Goal: Information Seeking & Learning: Learn about a topic

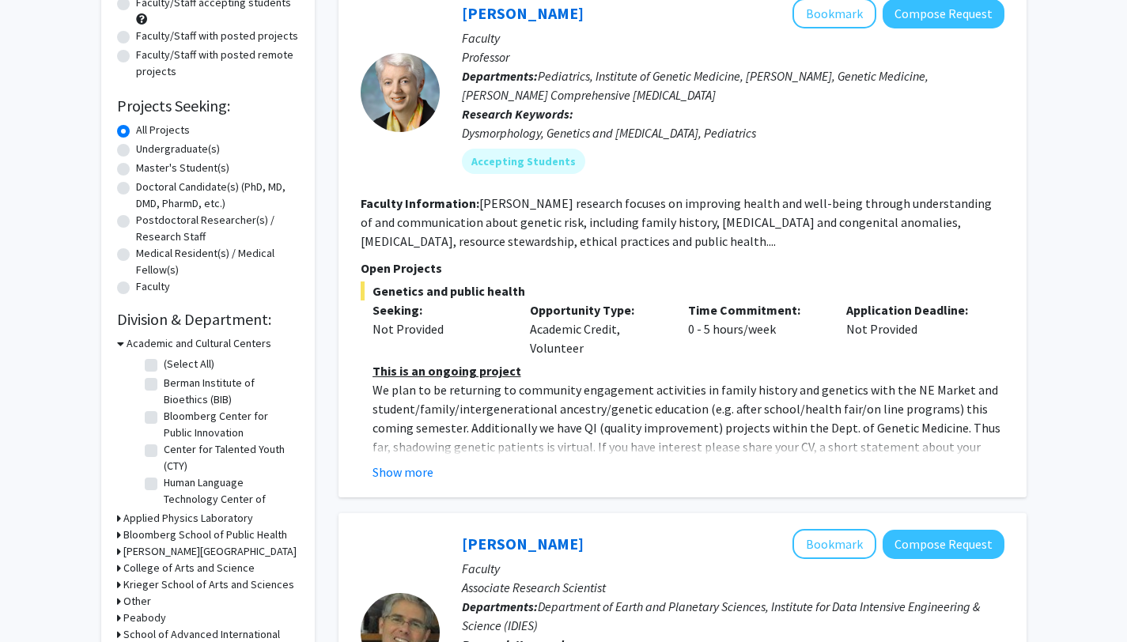
scroll to position [191, 0]
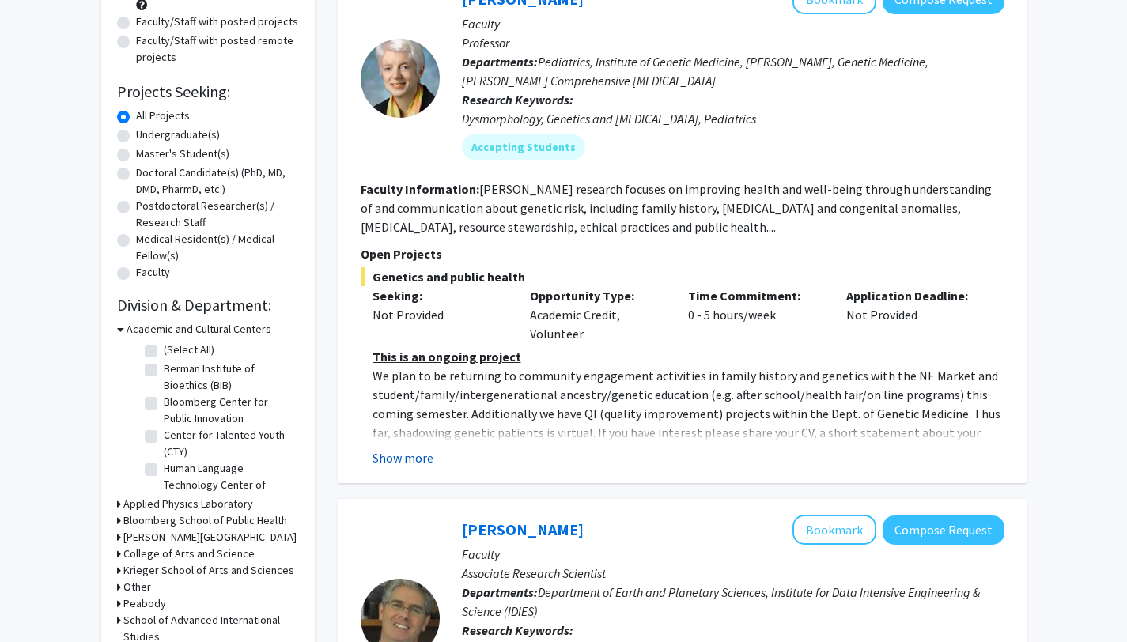
click at [399, 454] on button "Show more" at bounding box center [402, 457] width 61 height 19
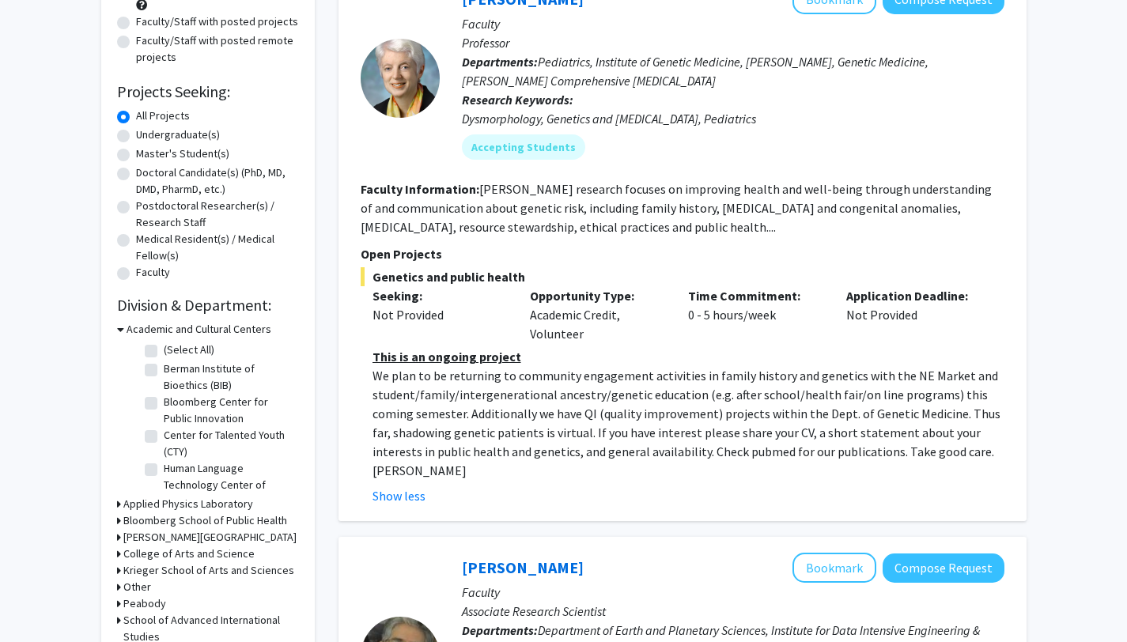
click at [435, 410] on p "We plan to be returning to community engagement activities in family history an…" at bounding box center [688, 423] width 632 height 114
click at [423, 375] on p "We plan to be returning to community engagement activities in family history an…" at bounding box center [688, 423] width 632 height 114
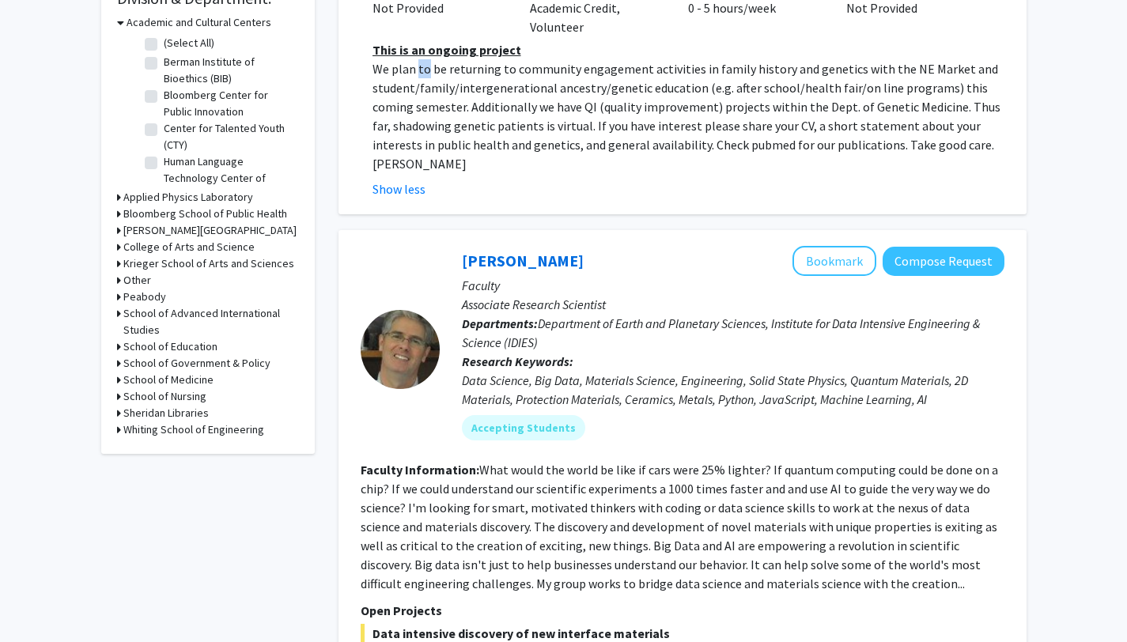
scroll to position [0, 0]
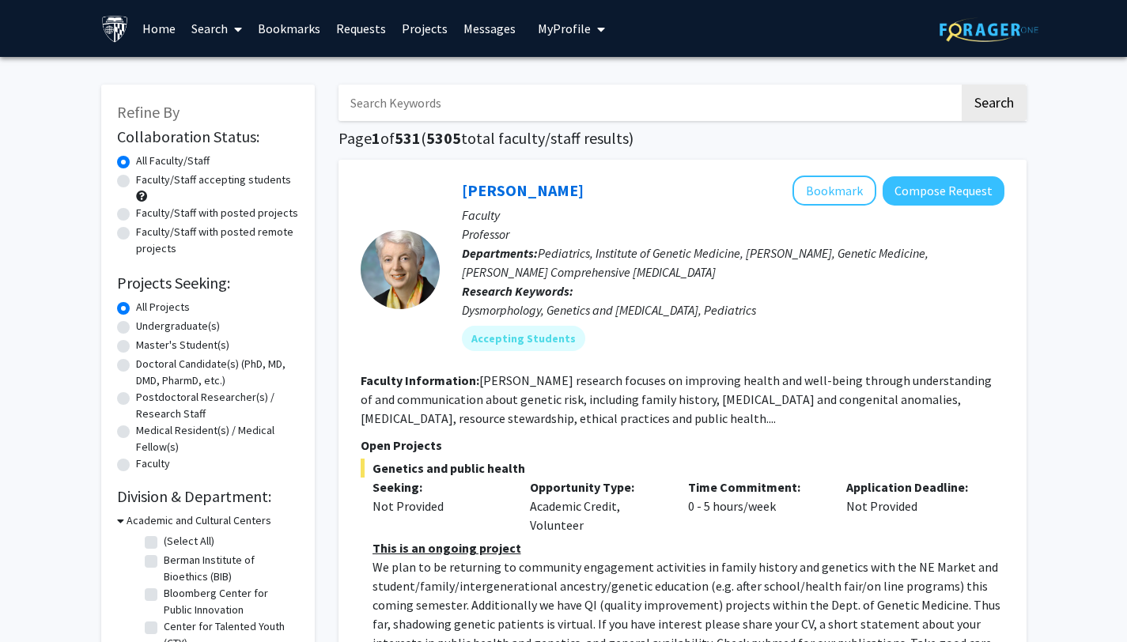
click at [136, 238] on label "Faculty/Staff with posted remote projects" at bounding box center [217, 240] width 163 height 33
click at [136, 234] on input "Faculty/Staff with posted remote projects" at bounding box center [141, 229] width 10 height 10
radio input "true"
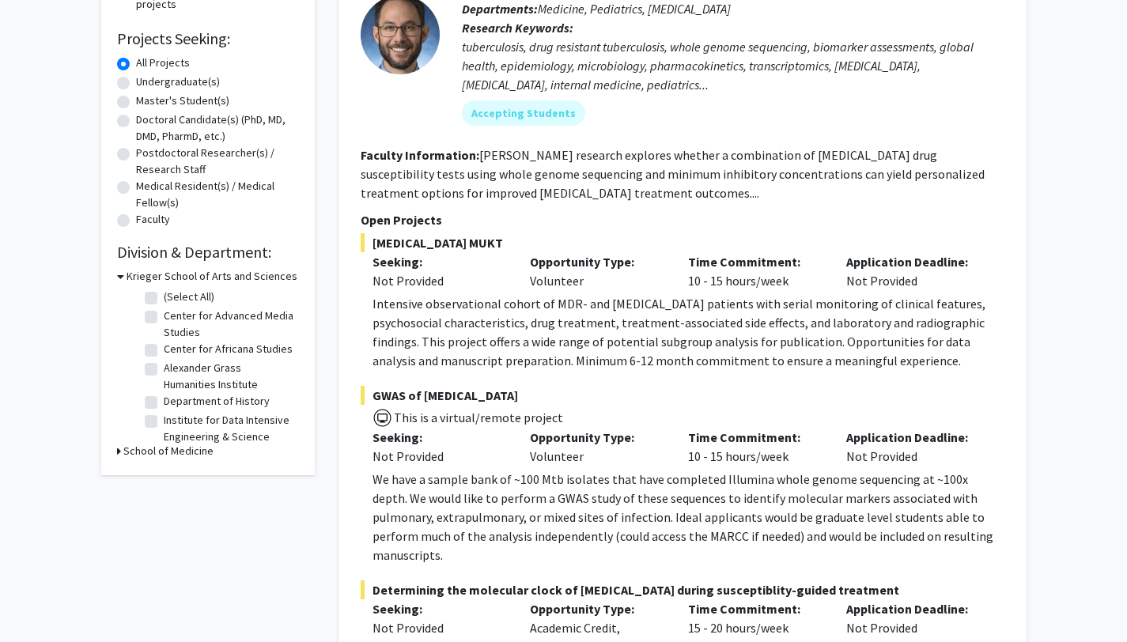
scroll to position [246, 0]
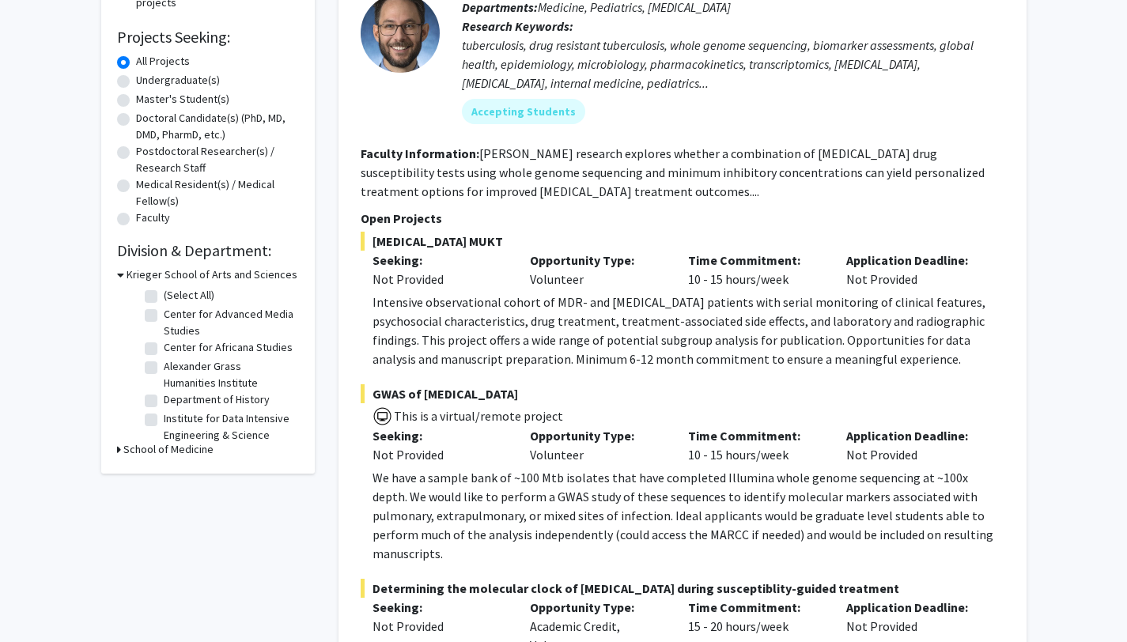
click at [499, 345] on p "Intensive observational cohort of MDR- and [MEDICAL_DATA] patients with serial …" at bounding box center [688, 331] width 632 height 76
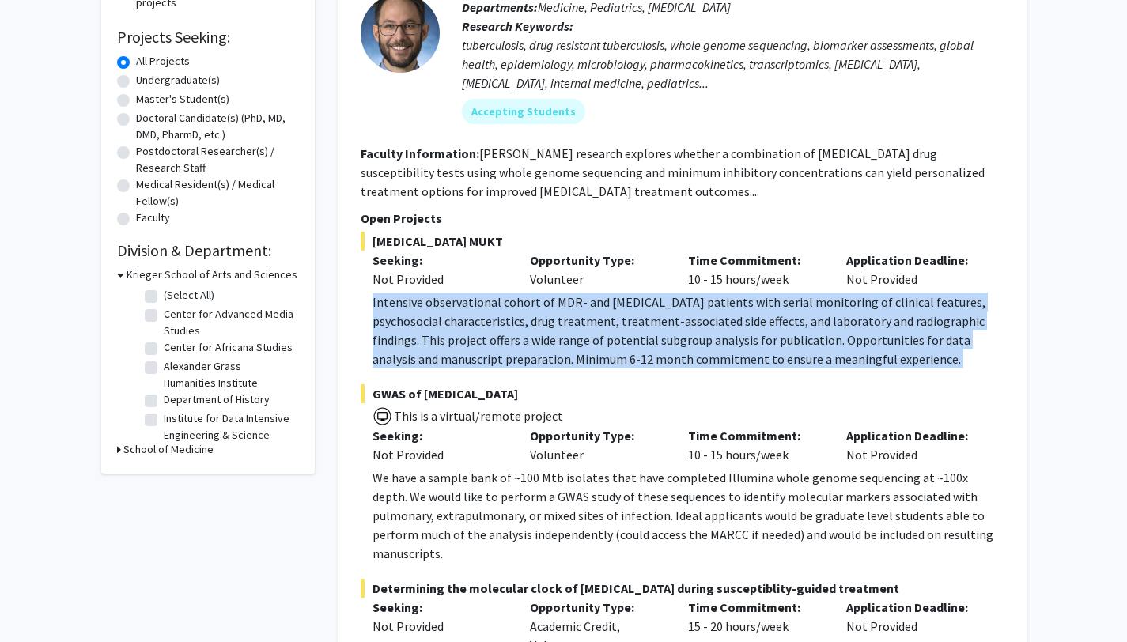
click at [499, 345] on p "Intensive observational cohort of MDR- and [MEDICAL_DATA] patients with serial …" at bounding box center [688, 331] width 632 height 76
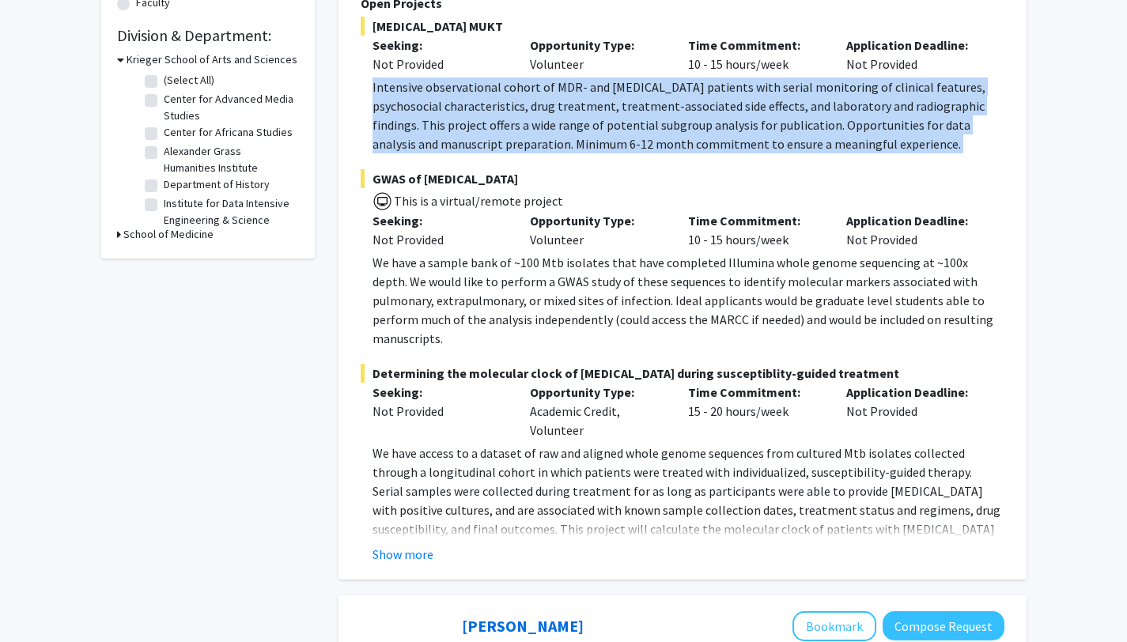
scroll to position [463, 0]
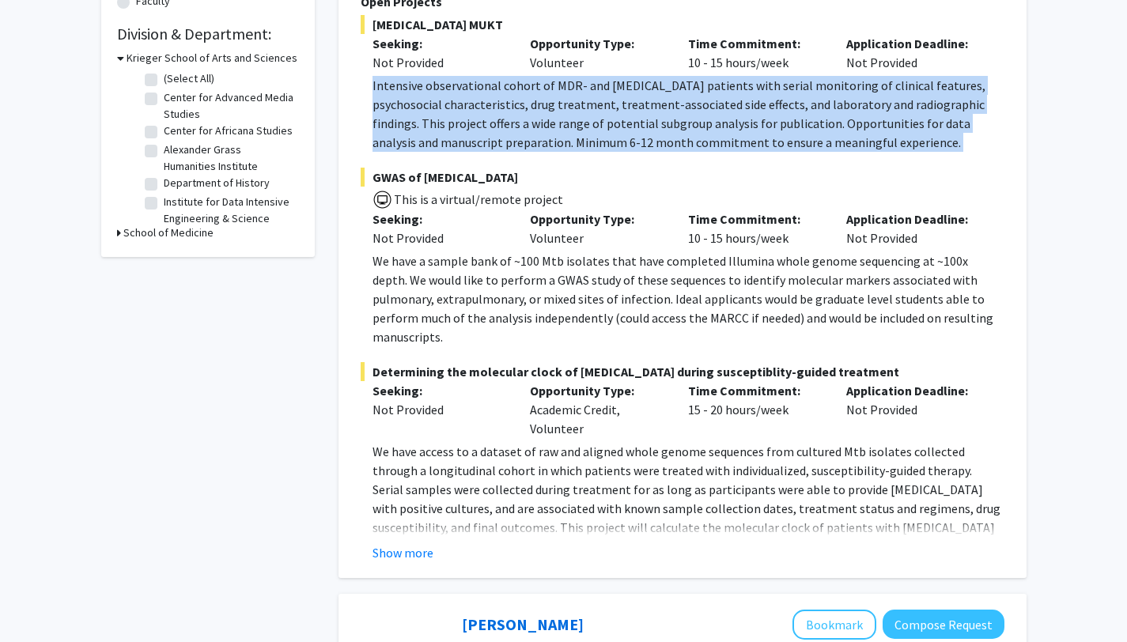
click at [584, 106] on p "Intensive observational cohort of MDR- and [MEDICAL_DATA] patients with serial …" at bounding box center [688, 114] width 632 height 76
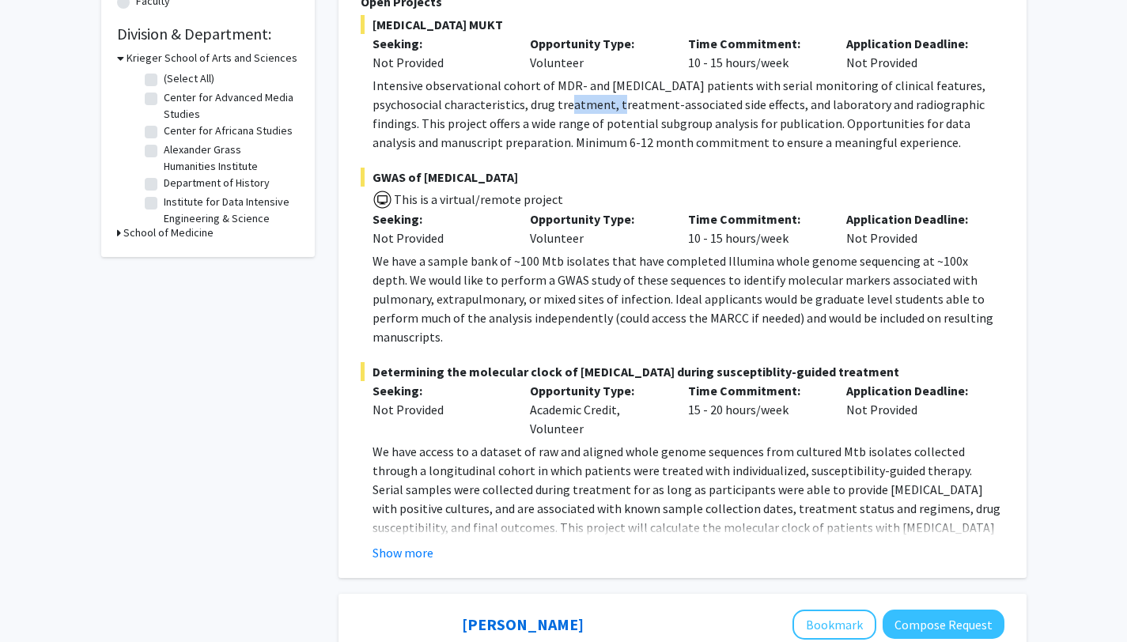
click at [584, 106] on p "Intensive observational cohort of MDR- and [MEDICAL_DATA] patients with serial …" at bounding box center [688, 114] width 632 height 76
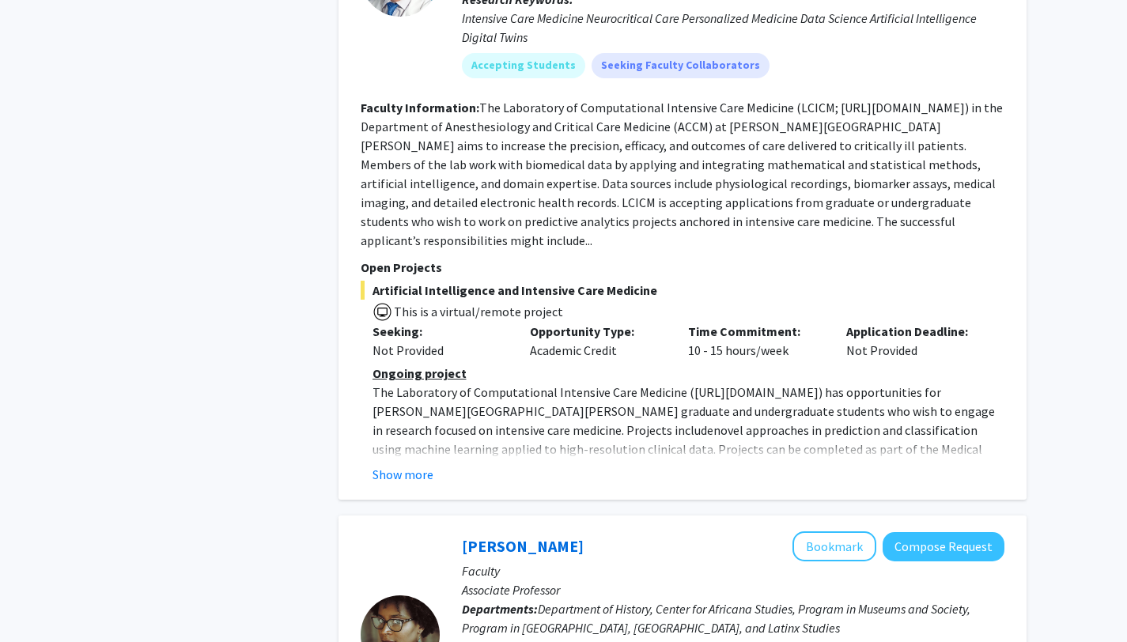
scroll to position [1210, 0]
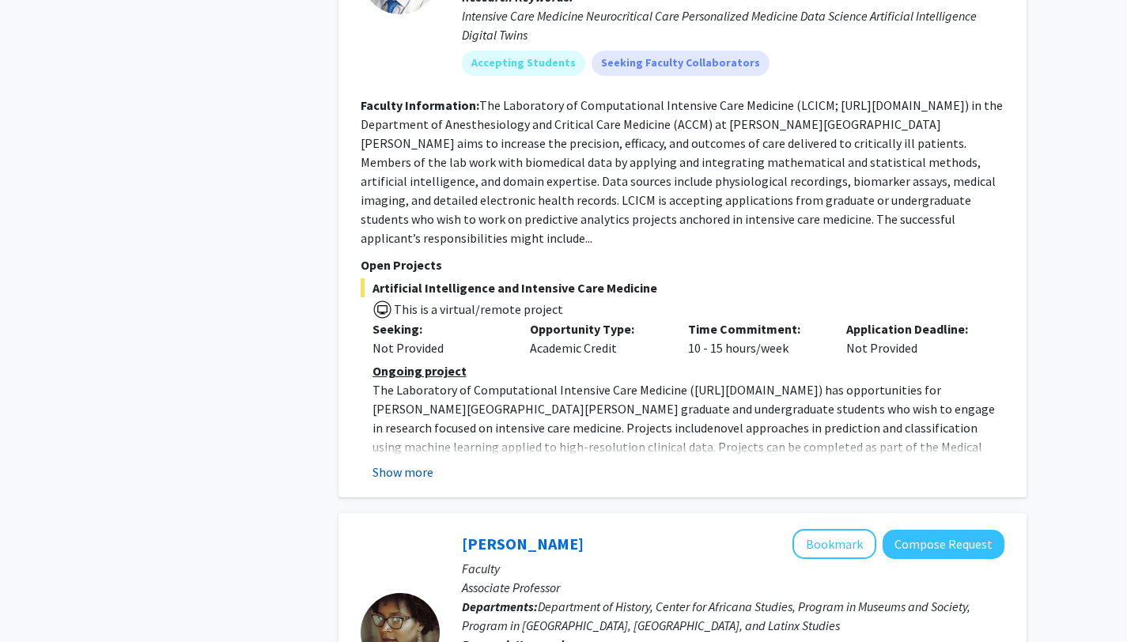
click at [386, 463] on button "Show more" at bounding box center [402, 472] width 61 height 19
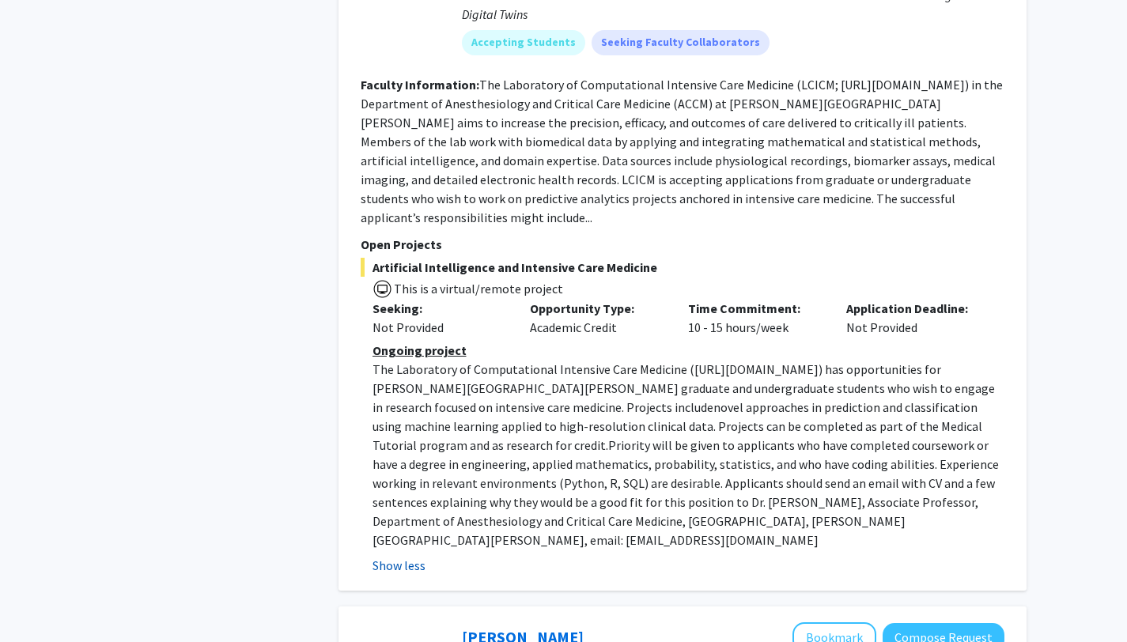
scroll to position [1233, 0]
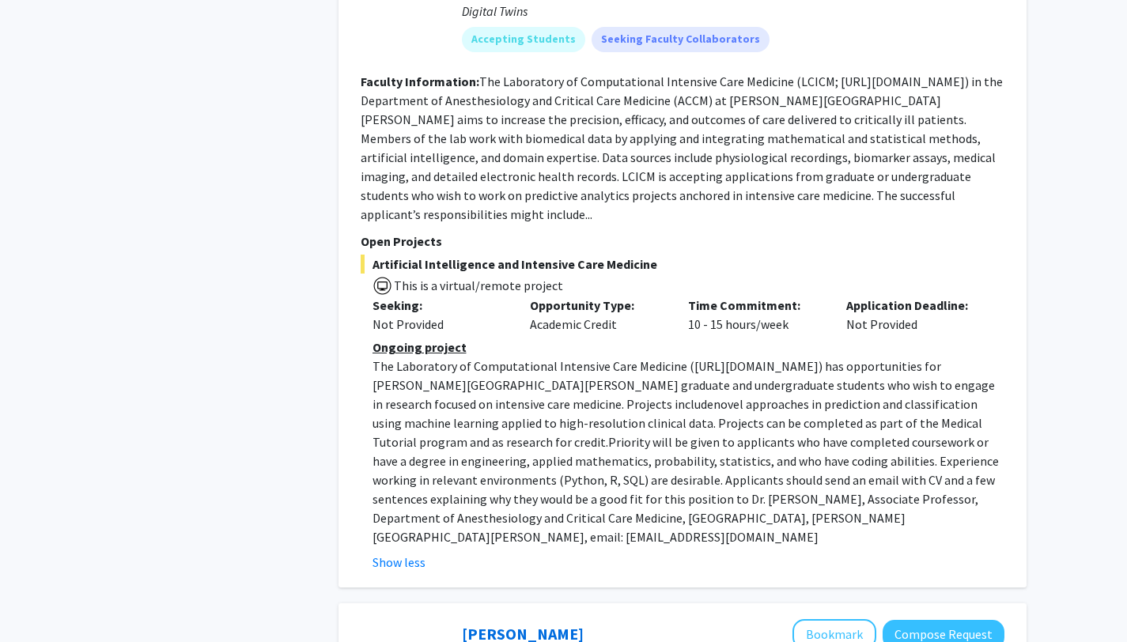
click at [429, 376] on p "The Laboratory of Computational Intensive Care Medicine ( [URL][DOMAIN_NAME] ) …" at bounding box center [688, 452] width 632 height 190
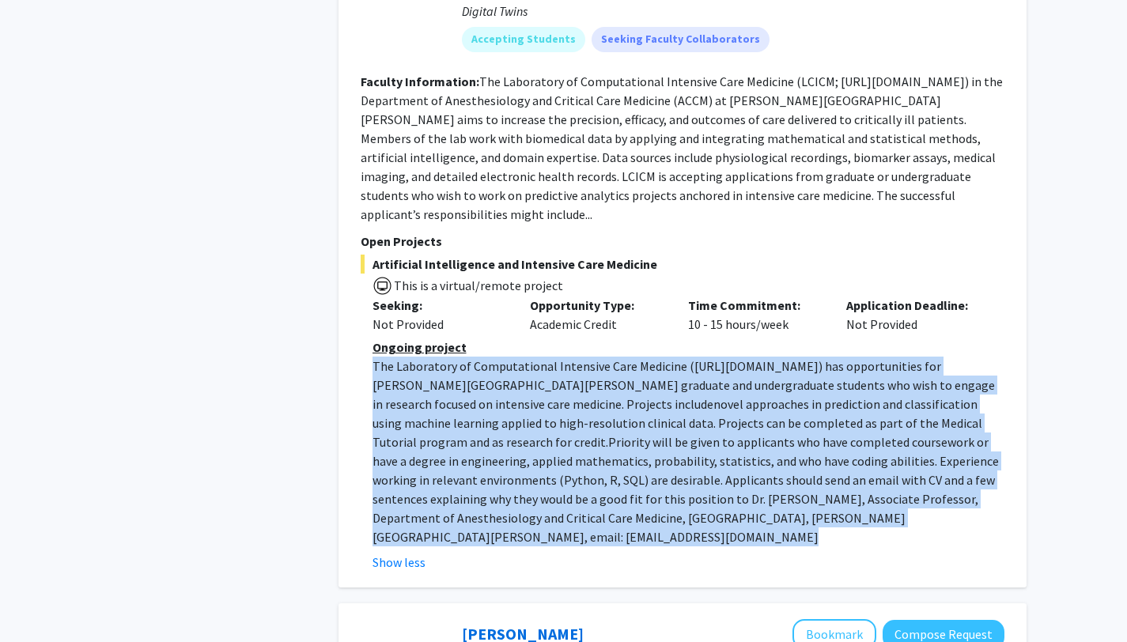
click at [429, 376] on p "The Laboratory of Computational Intensive Care Medicine ( [URL][DOMAIN_NAME] ) …" at bounding box center [688, 452] width 632 height 190
click at [429, 396] on span "novel approaches in prediction and classification using machine learning applie…" at bounding box center [677, 423] width 610 height 54
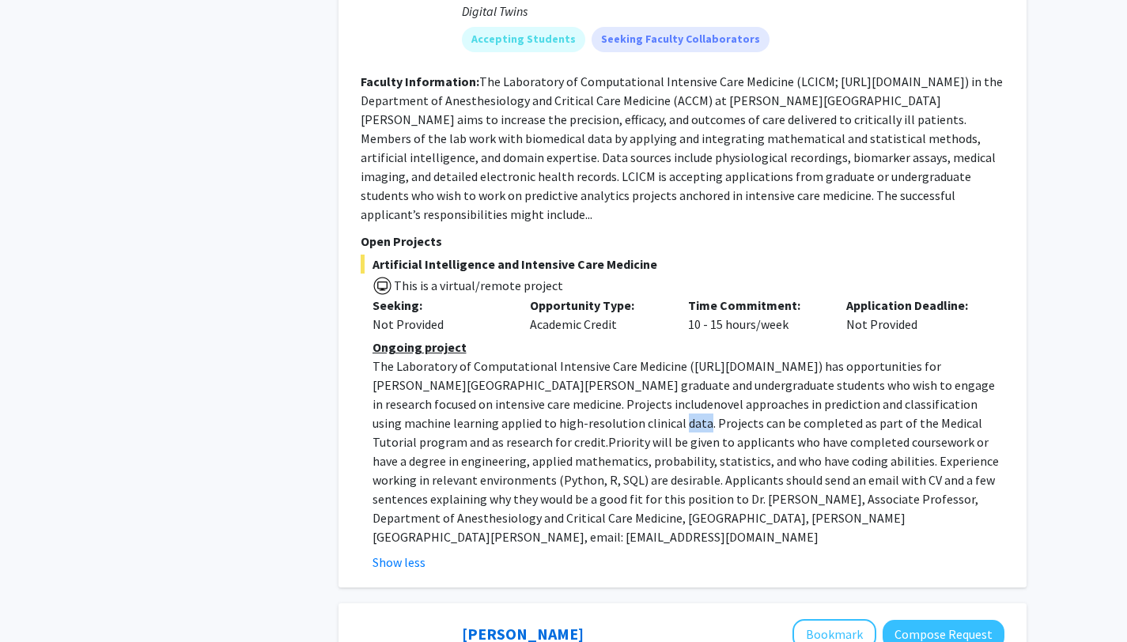
click at [429, 396] on span "novel approaches in prediction and classification using machine learning applie…" at bounding box center [677, 423] width 610 height 54
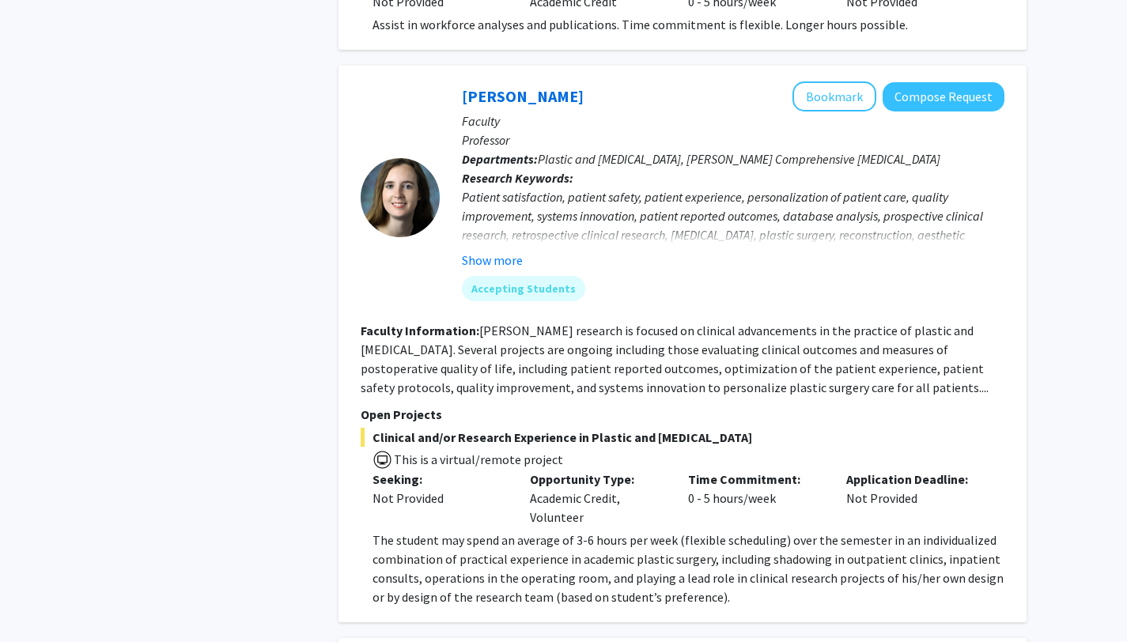
scroll to position [3099, 0]
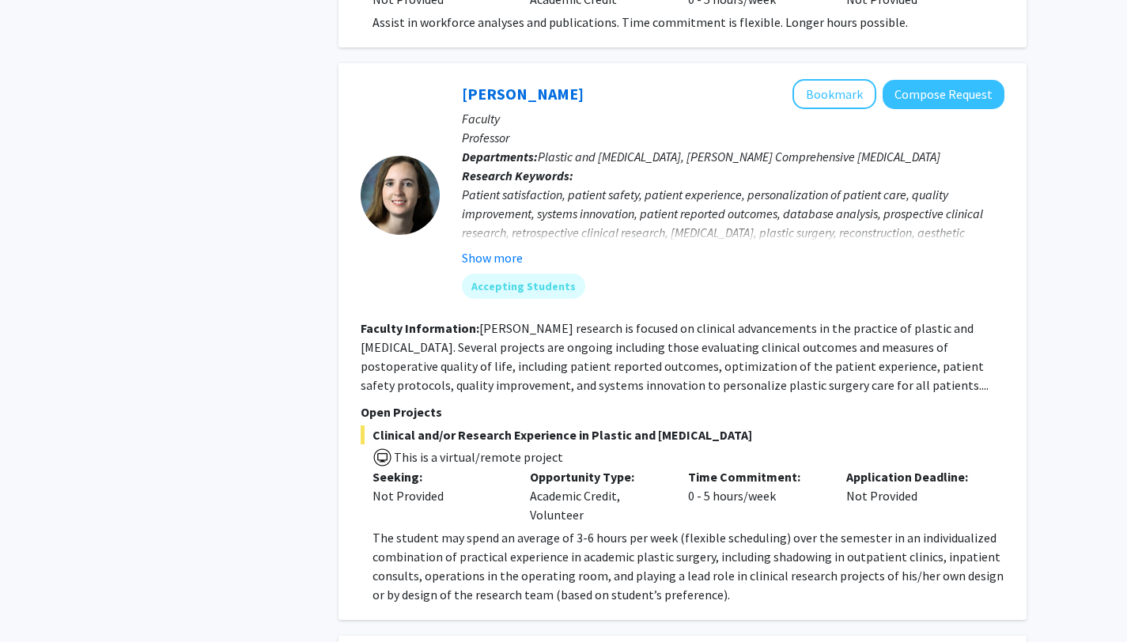
click at [472, 530] on span "The student may spend an average of 3-6 hours per week (flexible scheduling) ov…" at bounding box center [687, 566] width 631 height 73
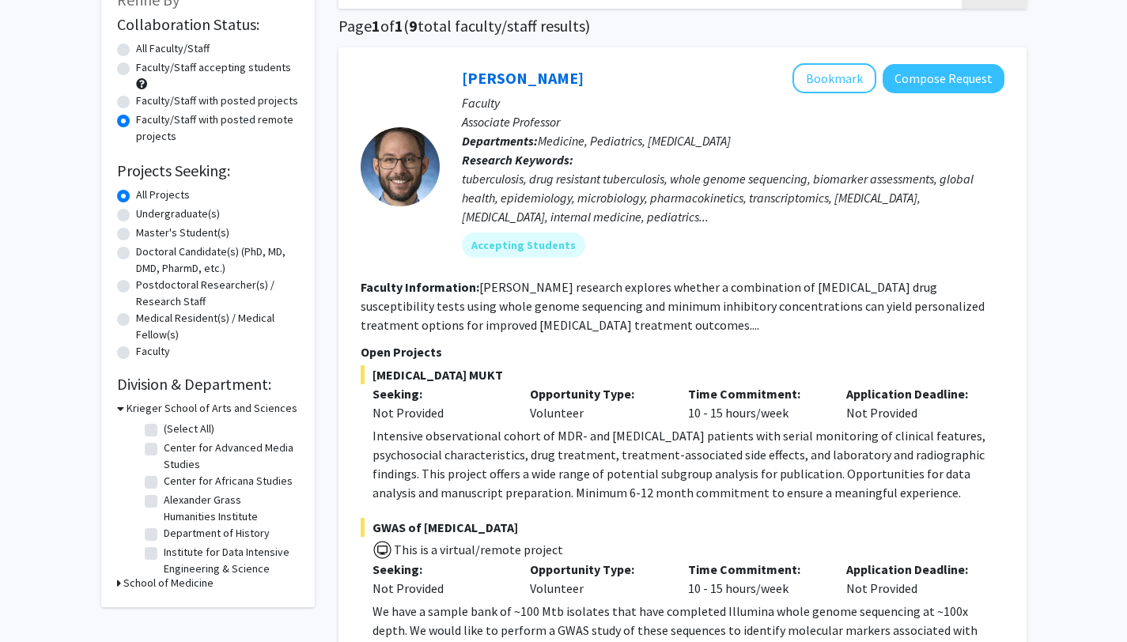
scroll to position [122, 0]
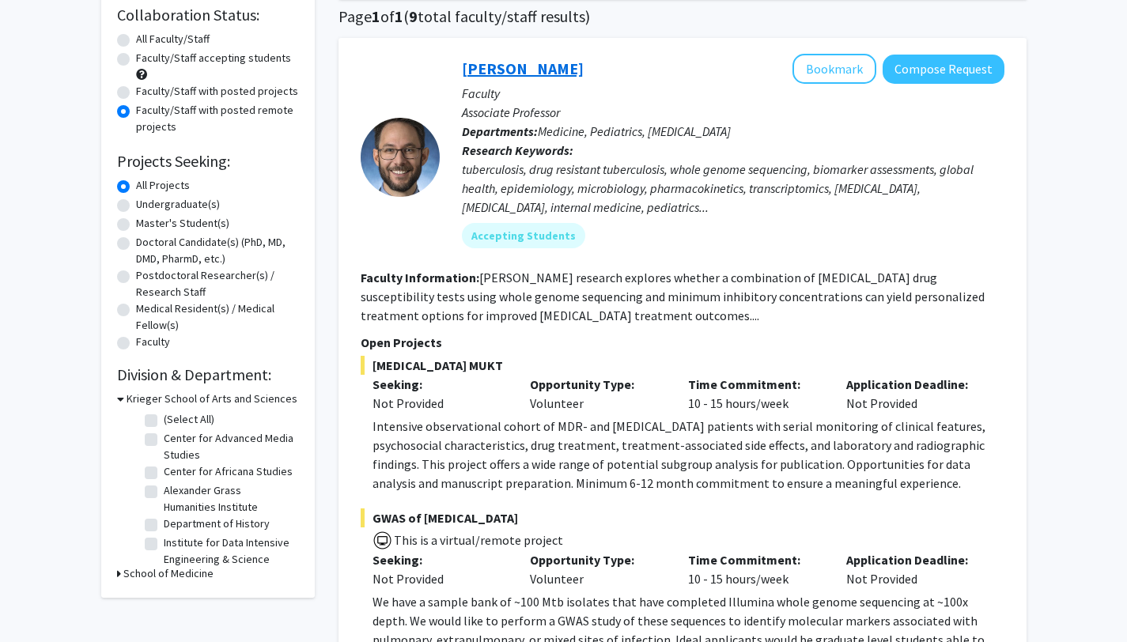
click at [551, 73] on link "[PERSON_NAME]" at bounding box center [523, 69] width 122 height 20
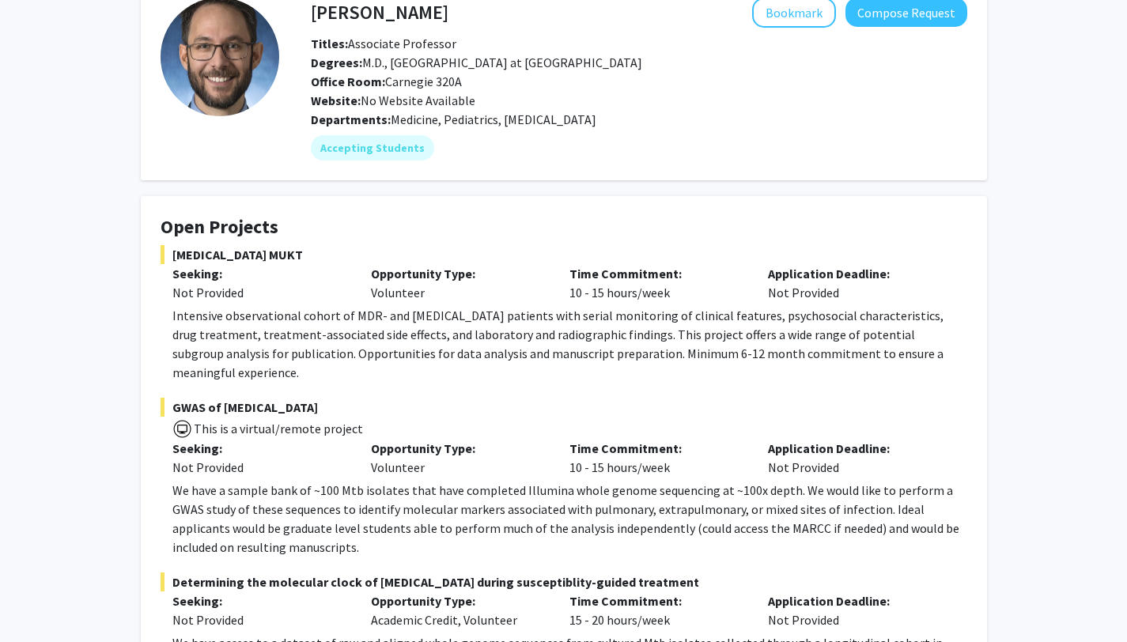
scroll to position [103, 0]
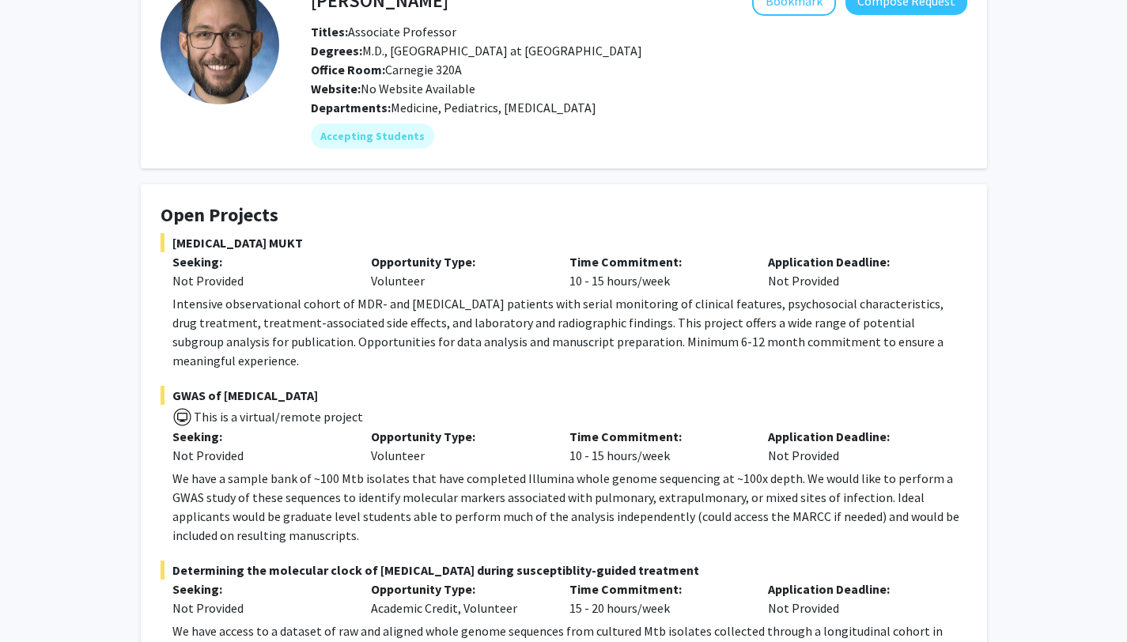
click at [630, 311] on p "Intensive observational cohort of MDR- and [MEDICAL_DATA] patients with serial …" at bounding box center [569, 332] width 795 height 76
click at [411, 320] on p "Intensive observational cohort of MDR- and [MEDICAL_DATA] patients with serial …" at bounding box center [569, 332] width 795 height 76
click at [490, 320] on p "Intensive observational cohort of MDR- and [MEDICAL_DATA] patients with serial …" at bounding box center [569, 332] width 795 height 76
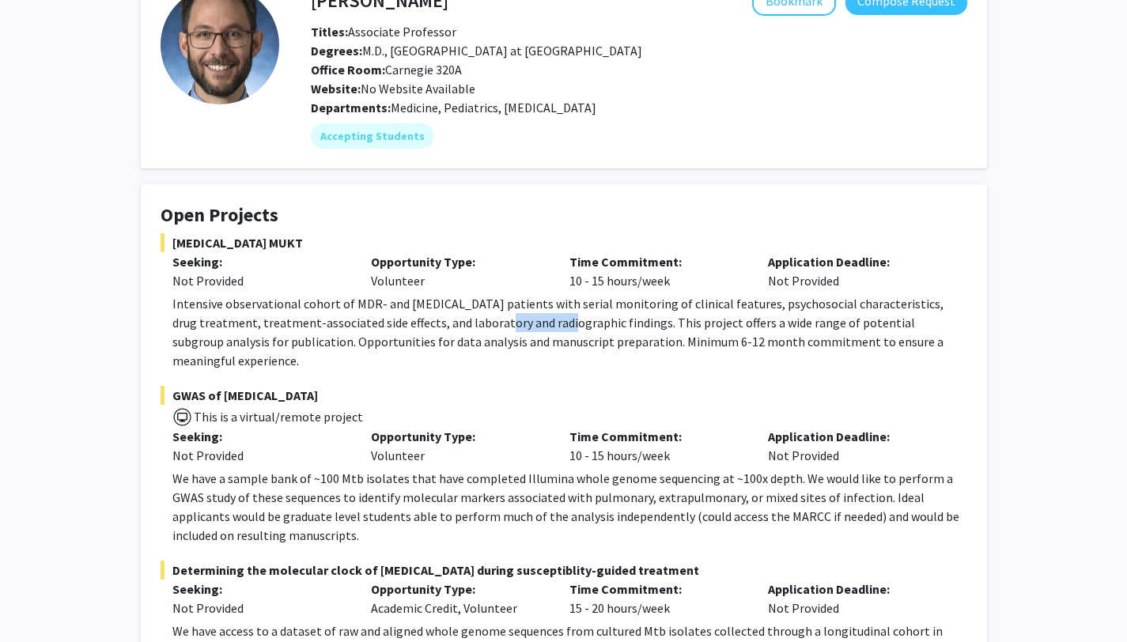
click at [490, 320] on p "Intensive observational cohort of MDR- and [MEDICAL_DATA] patients with serial …" at bounding box center [569, 332] width 795 height 76
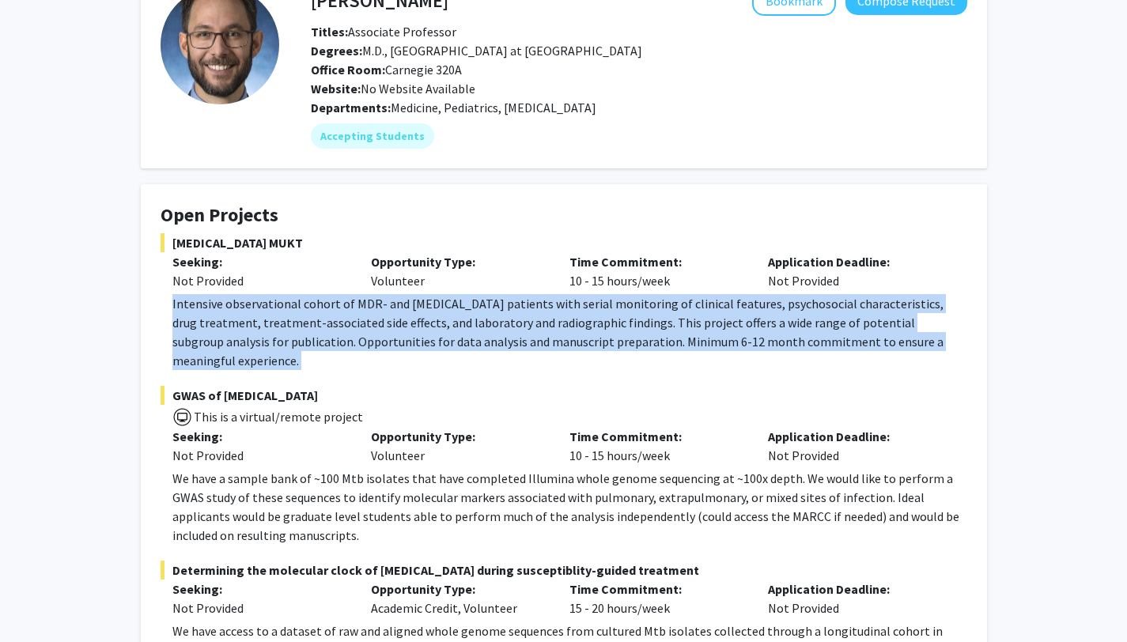
click at [490, 320] on p "Intensive observational cohort of MDR- and [MEDICAL_DATA] patients with serial …" at bounding box center [569, 332] width 795 height 76
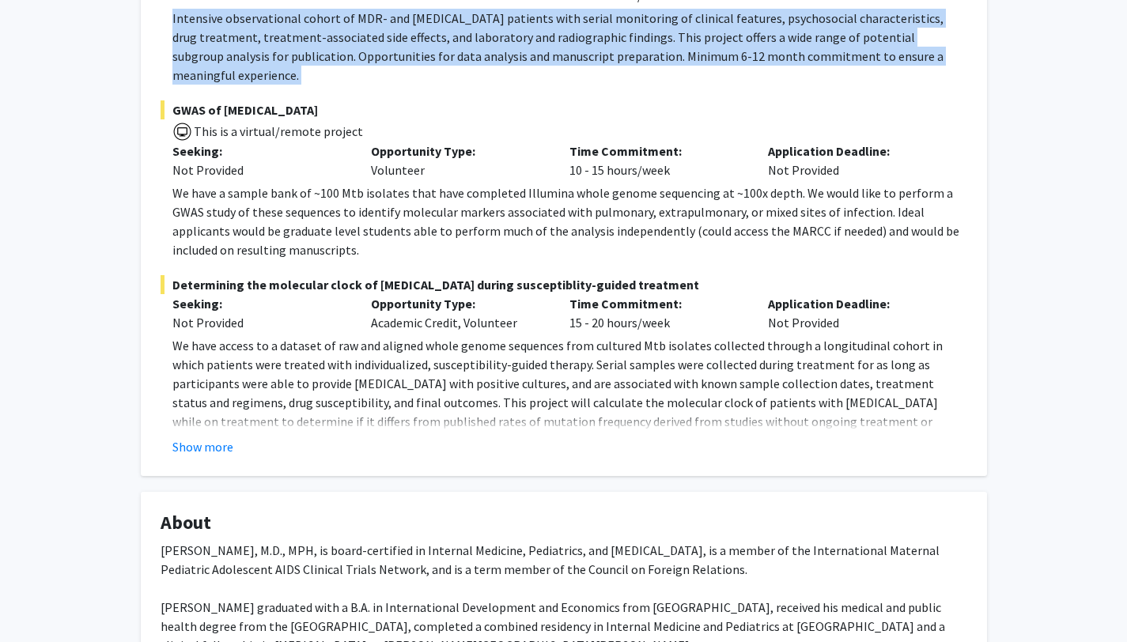
scroll to position [395, 0]
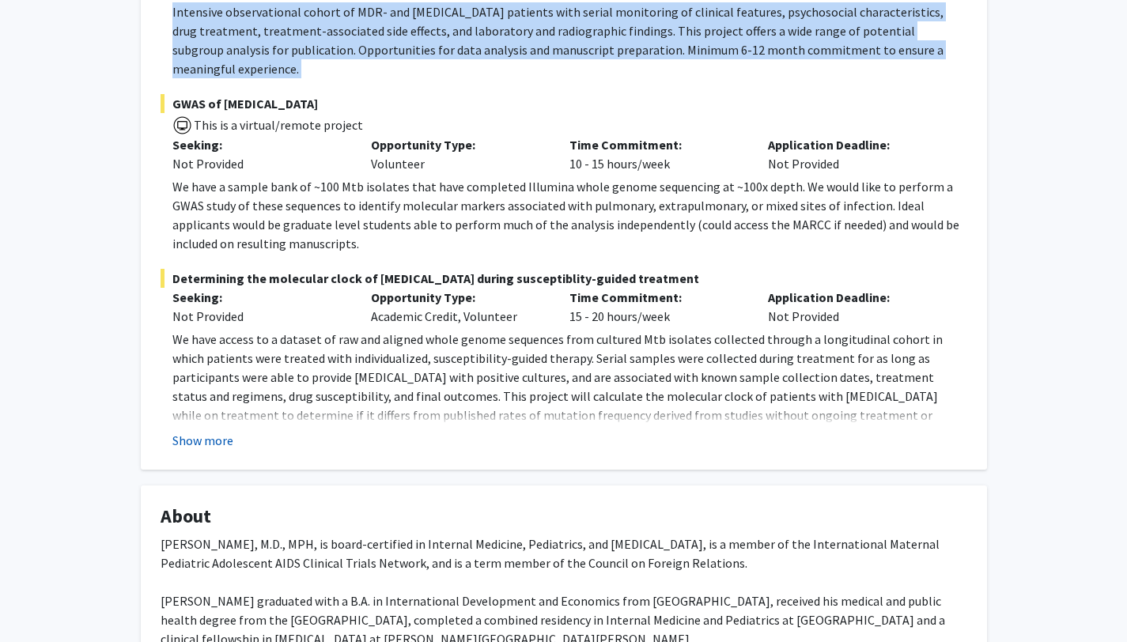
click at [216, 431] on button "Show more" at bounding box center [202, 440] width 61 height 19
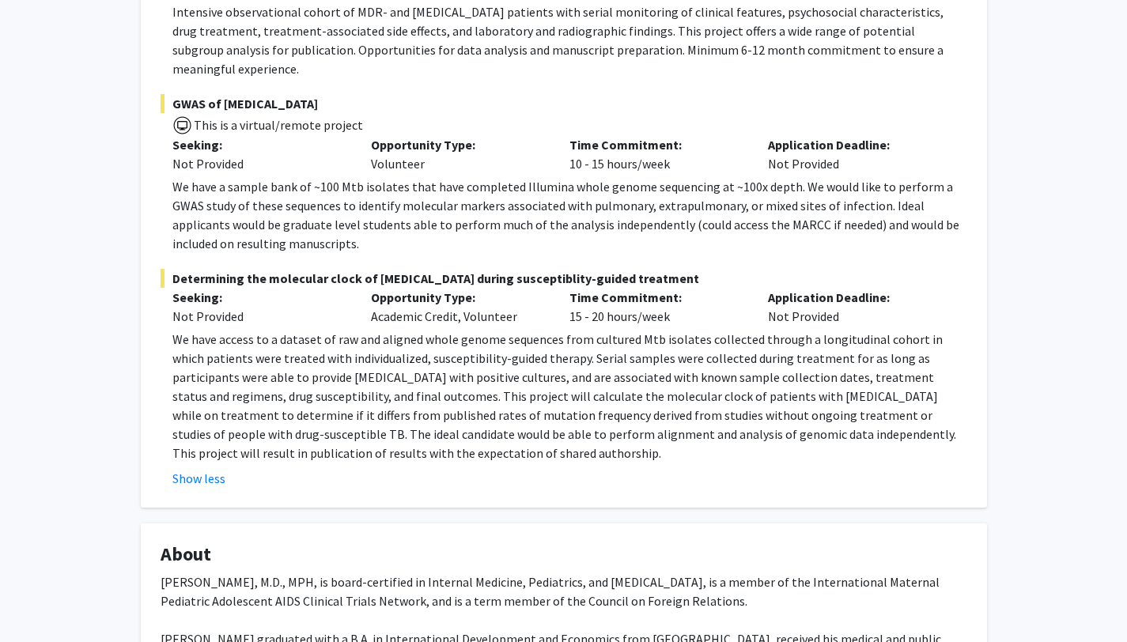
click at [272, 353] on p "We have access to a dataset of raw and aligned whole genome sequences from cult…" at bounding box center [569, 396] width 795 height 133
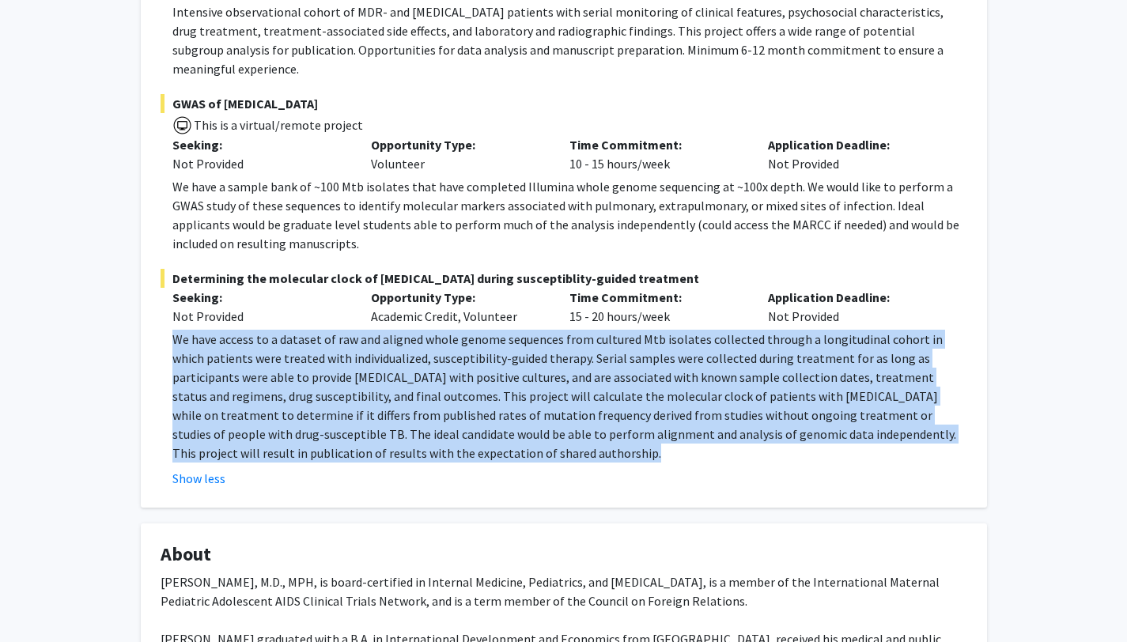
click at [272, 353] on p "We have access to a dataset of raw and aligned whole genome sequences from cult…" at bounding box center [569, 396] width 795 height 133
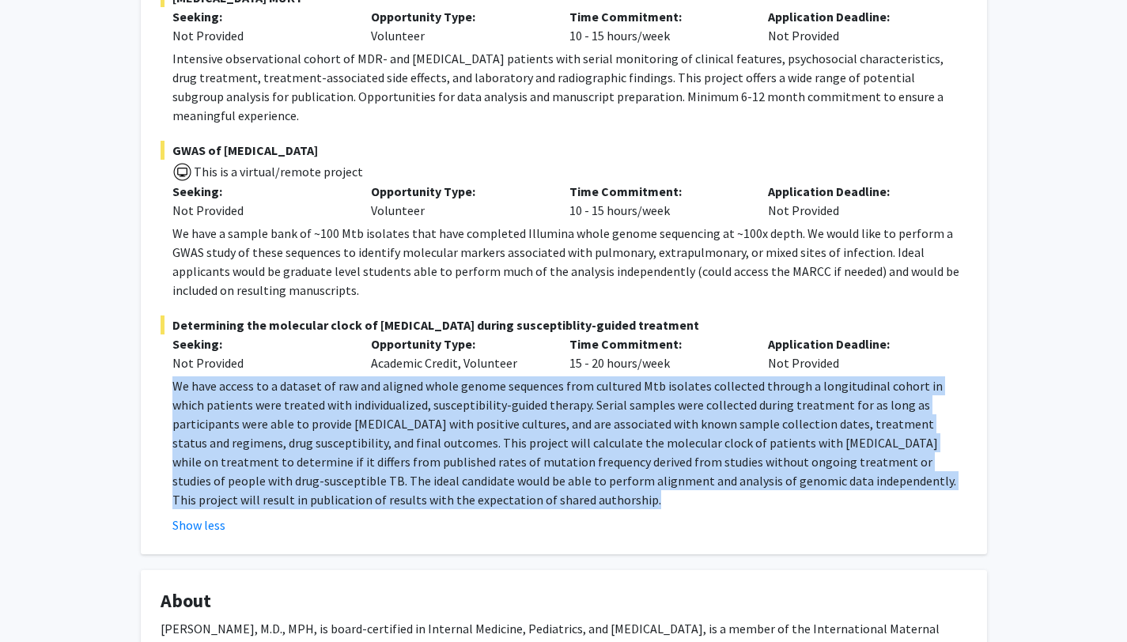
scroll to position [278, 0]
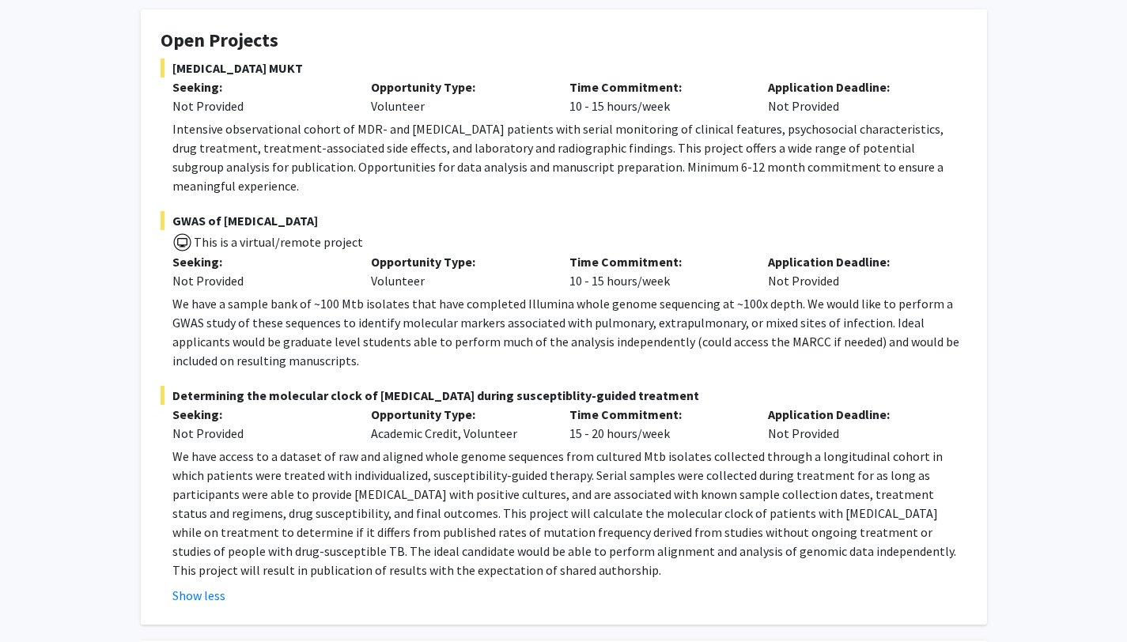
click at [216, 298] on p "We have a sample bank of ~100 Mtb isolates that have completed Illumina whole g…" at bounding box center [569, 332] width 795 height 76
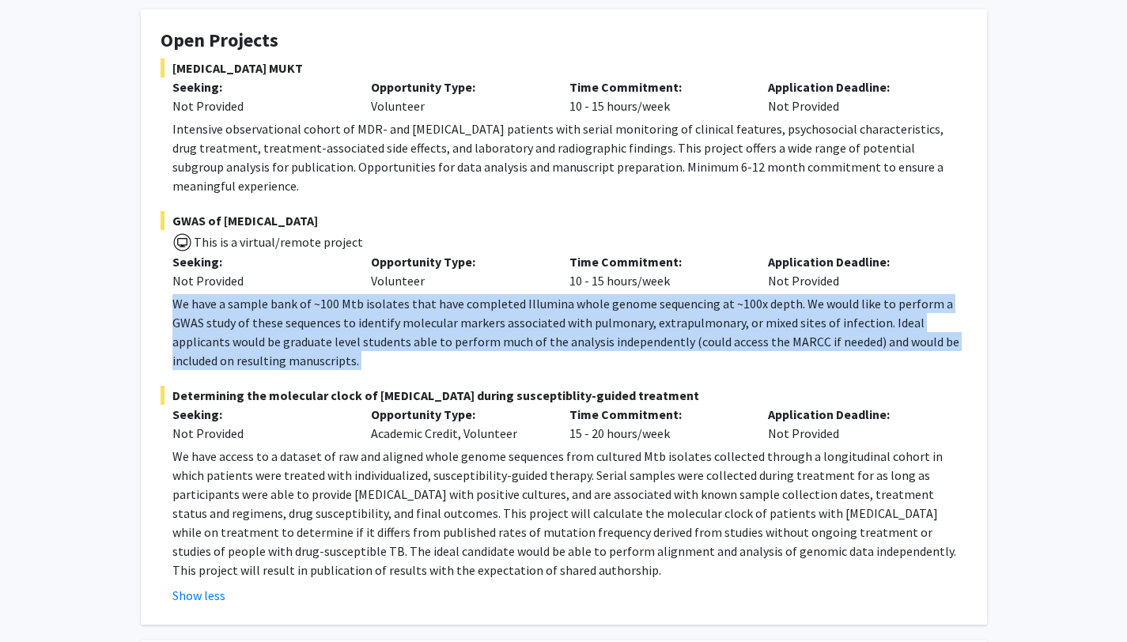
click at [216, 298] on p "We have a sample bank of ~100 Mtb isolates that have completed Illumina whole g…" at bounding box center [569, 332] width 795 height 76
click at [235, 315] on p "We have a sample bank of ~100 Mtb isolates that have completed Illumina whole g…" at bounding box center [569, 332] width 795 height 76
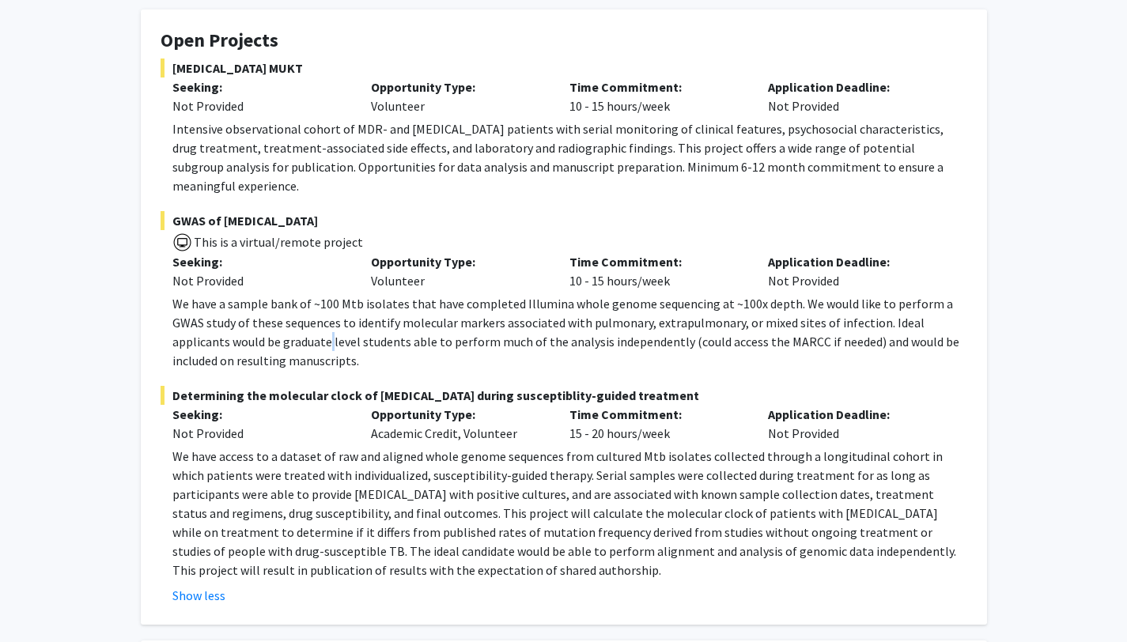
click at [235, 315] on p "We have a sample bank of ~100 Mtb isolates that have completed Illumina whole g…" at bounding box center [569, 332] width 795 height 76
click at [224, 300] on p "We have a sample bank of ~100 Mtb isolates that have completed Illumina whole g…" at bounding box center [569, 332] width 795 height 76
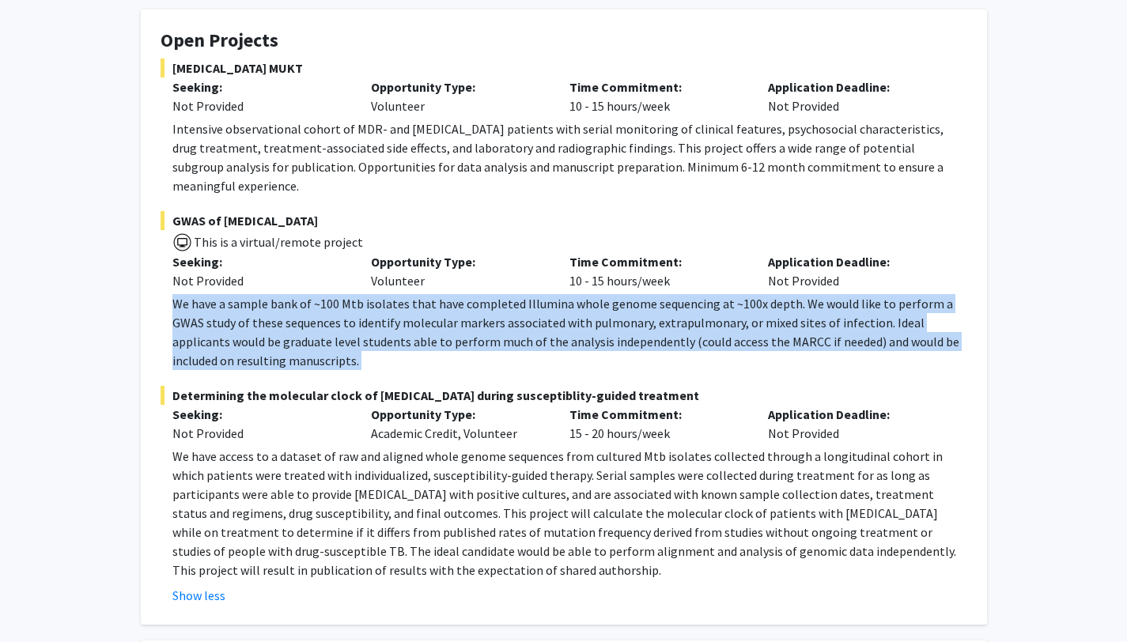
click at [224, 300] on p "We have a sample bank of ~100 Mtb isolates that have completed Illumina whole g…" at bounding box center [569, 332] width 795 height 76
click at [221, 303] on p "We have a sample bank of ~100 Mtb isolates that have completed Illumina whole g…" at bounding box center [569, 332] width 795 height 76
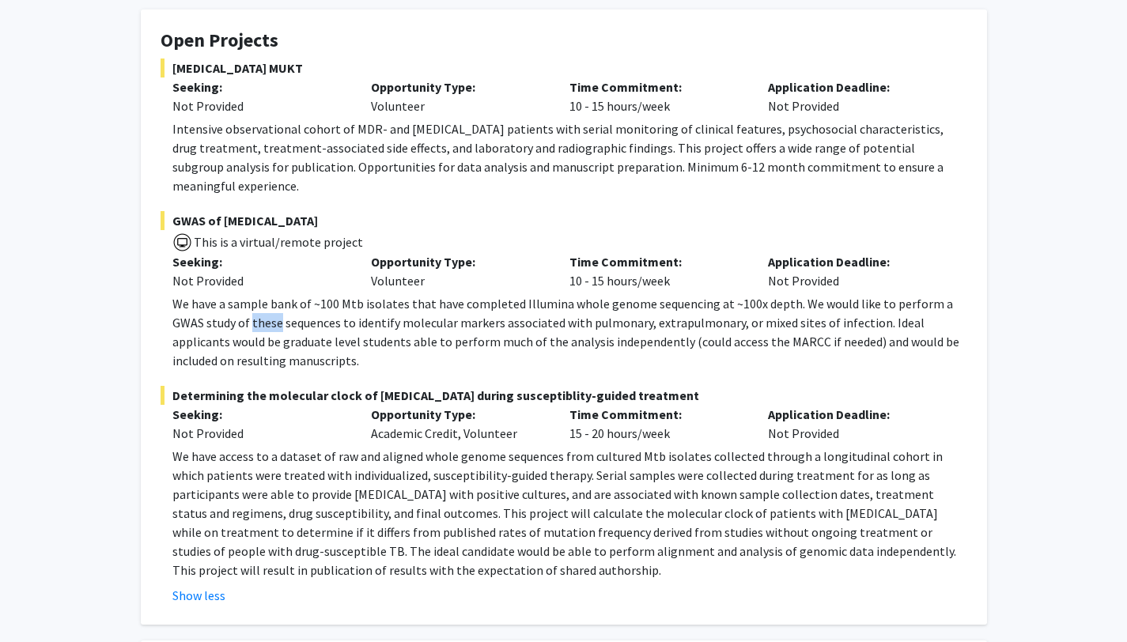
click at [221, 303] on p "We have a sample bank of ~100 Mtb isolates that have completed Illumina whole g…" at bounding box center [569, 332] width 795 height 76
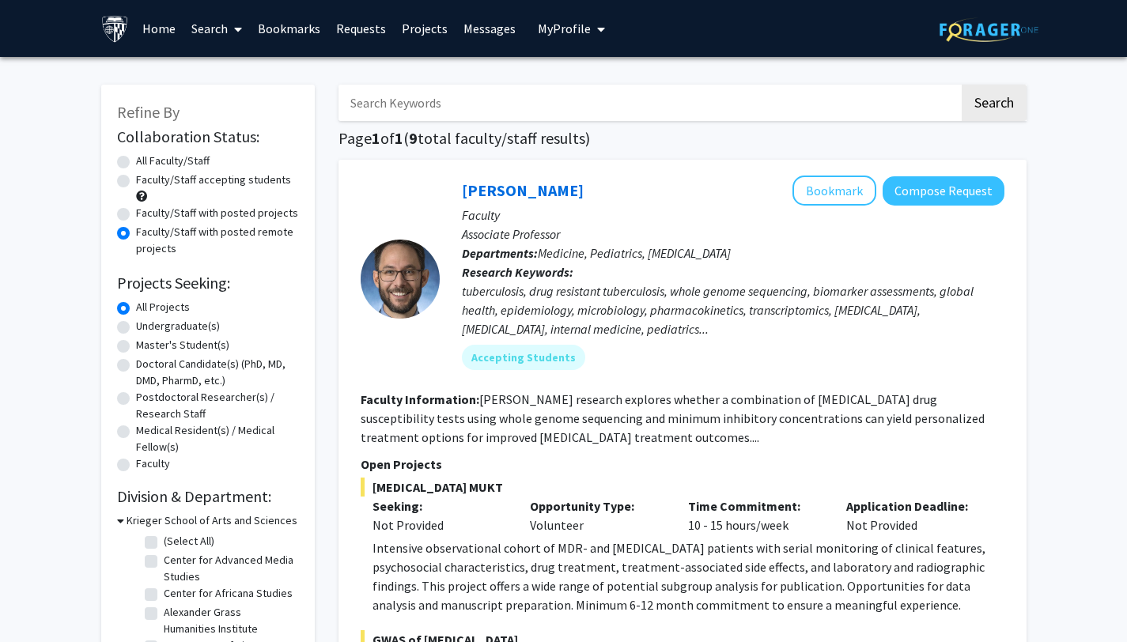
click at [365, 32] on link "Requests" at bounding box center [361, 28] width 66 height 55
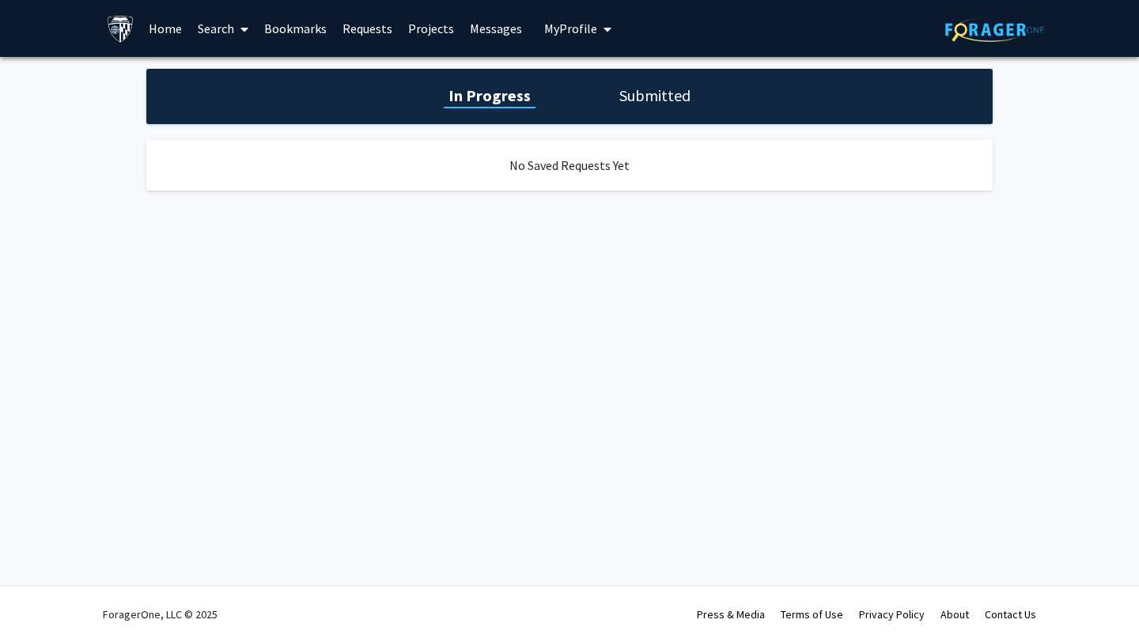
click at [223, 28] on link "Search" at bounding box center [223, 28] width 66 height 55
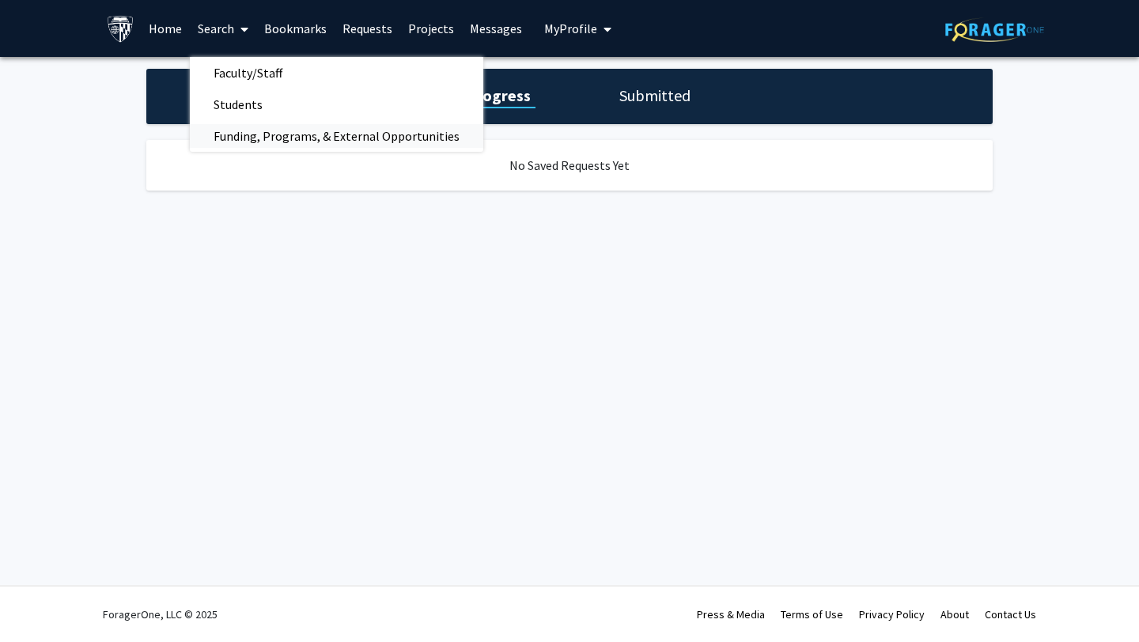
click at [270, 133] on span "Funding, Programs, & External Opportunities" at bounding box center [336, 136] width 293 height 32
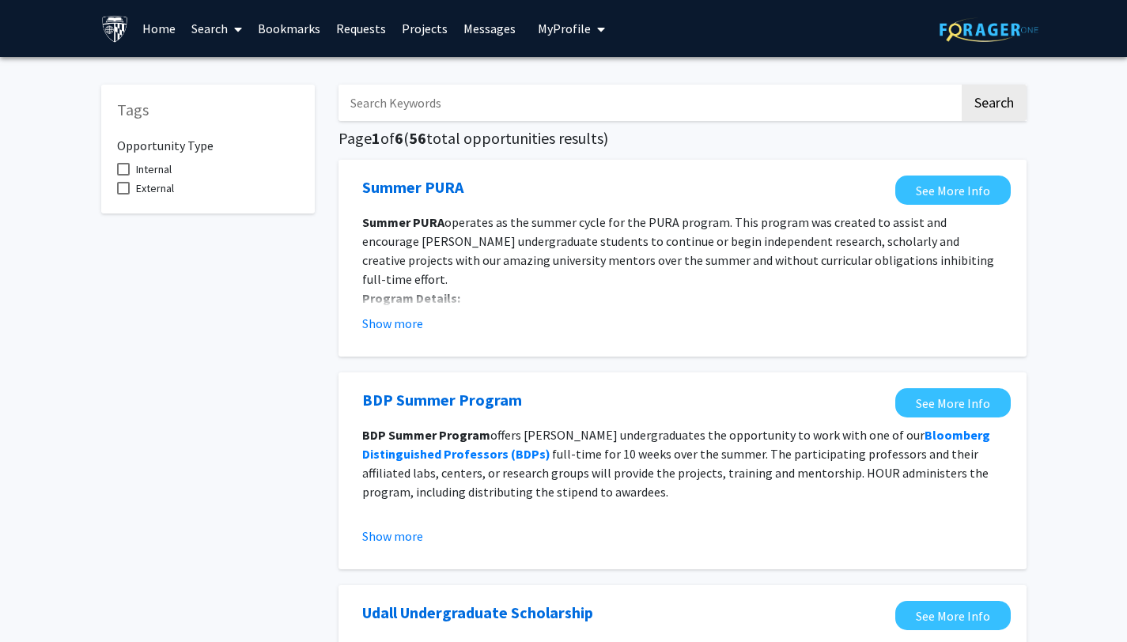
click at [162, 172] on span "Internal" at bounding box center [154, 169] width 36 height 19
click at [123, 176] on input "Internal" at bounding box center [123, 176] width 1 height 1
checkbox input "true"
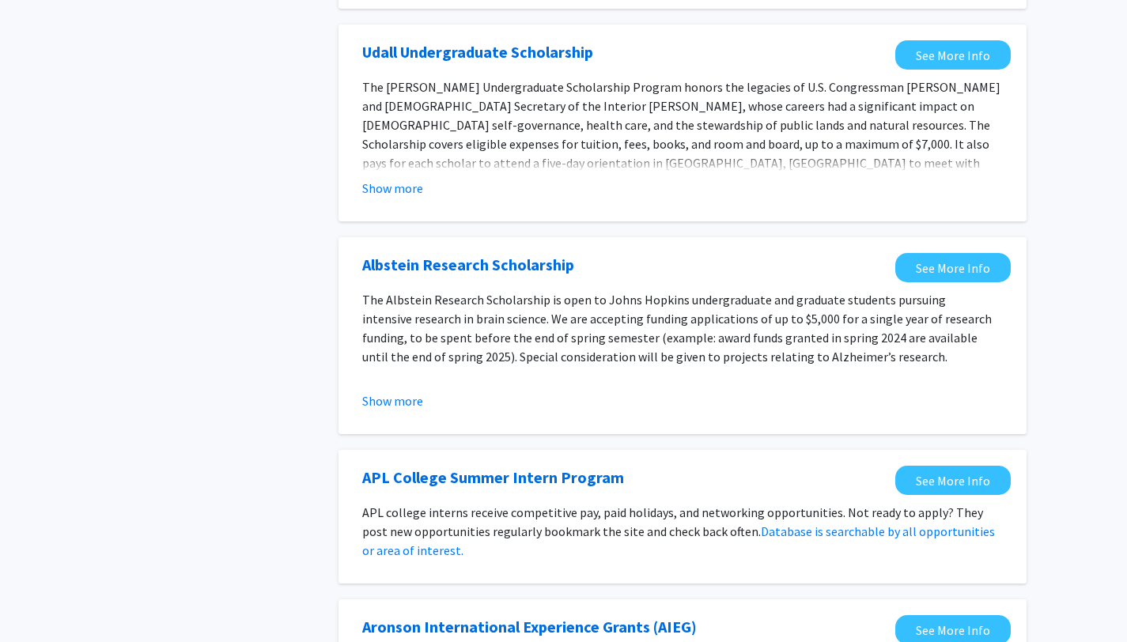
scroll to position [567, 0]
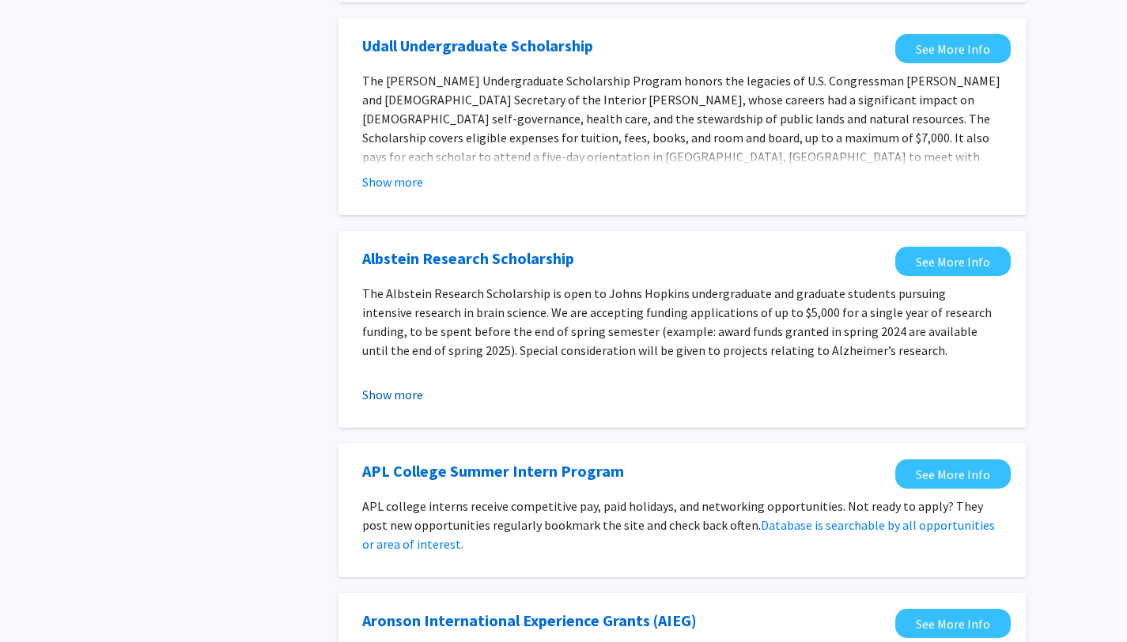
click at [395, 398] on button "Show more" at bounding box center [392, 394] width 61 height 19
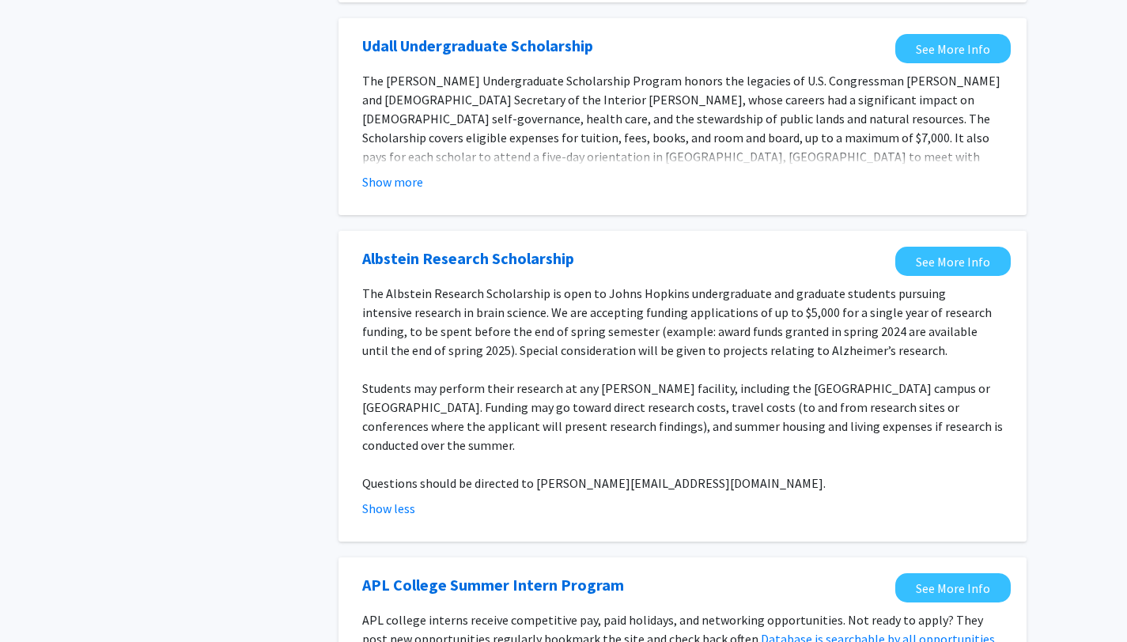
click at [500, 327] on p "The Albstein Research Scholarship is open to Johns Hopkins undergraduate and gr…" at bounding box center [682, 322] width 640 height 76
click at [481, 307] on p "The Albstein Research Scholarship is open to Johns Hopkins undergraduate and gr…" at bounding box center [682, 322] width 640 height 76
click at [587, 308] on p "The Albstein Research Scholarship is open to Johns Hopkins undergraduate and gr…" at bounding box center [682, 322] width 640 height 76
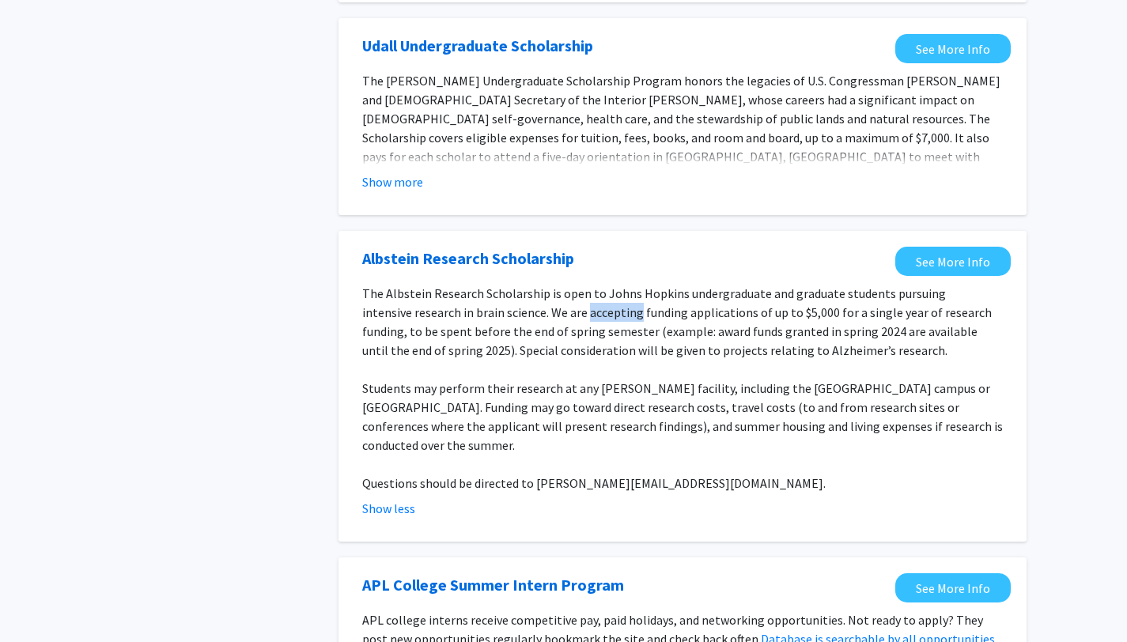
click at [587, 308] on p "The Albstein Research Scholarship is open to Johns Hopkins undergraduate and gr…" at bounding box center [682, 322] width 640 height 76
click at [457, 342] on p "The Albstein Research Scholarship is open to Johns Hopkins undergraduate and gr…" at bounding box center [682, 322] width 640 height 76
click at [456, 334] on p "The Albstein Research Scholarship is open to Johns Hopkins undergraduate and gr…" at bounding box center [682, 322] width 640 height 76
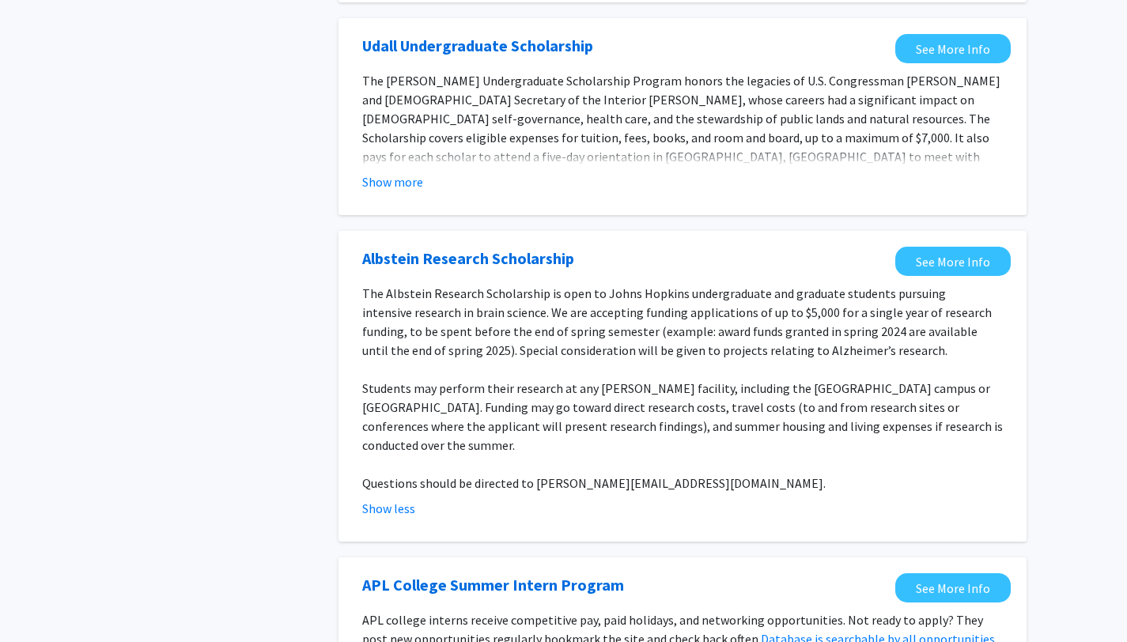
click at [495, 327] on p "The Albstein Research Scholarship is open to Johns Hopkins undergraduate and gr…" at bounding box center [682, 322] width 640 height 76
click at [505, 350] on p "The Albstein Research Scholarship is open to Johns Hopkins undergraduate and gr…" at bounding box center [682, 322] width 640 height 76
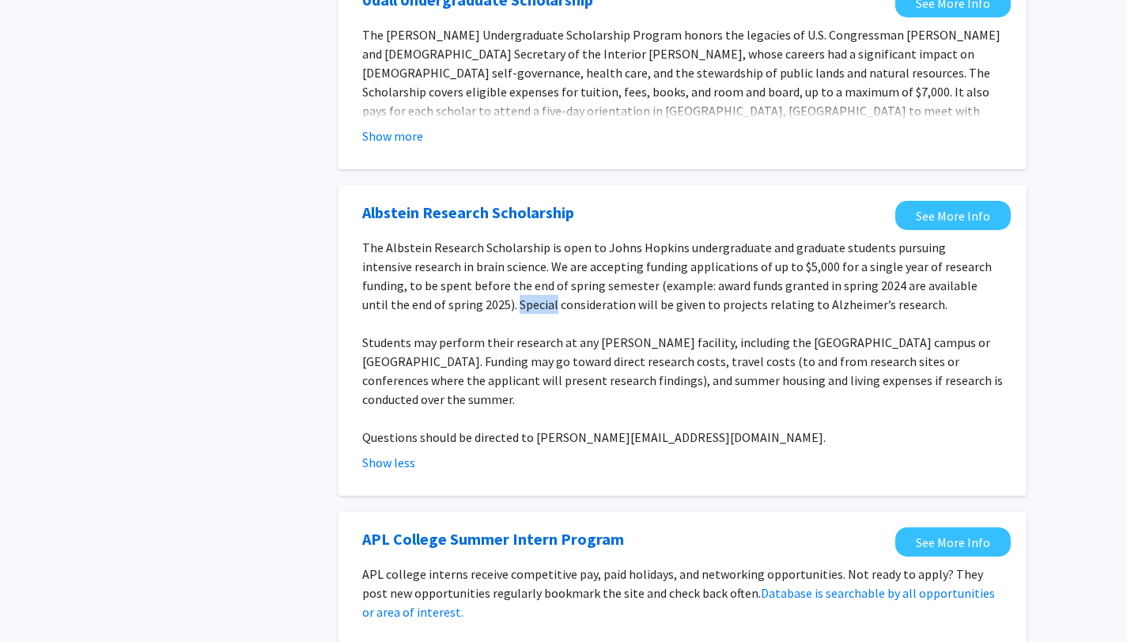
scroll to position [617, 0]
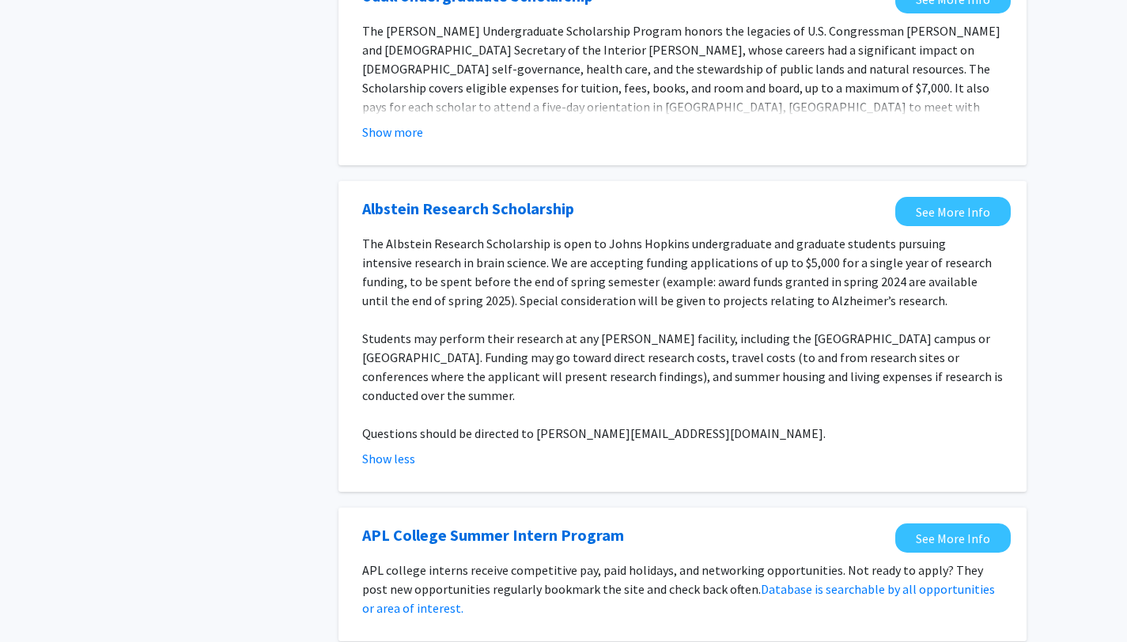
click at [505, 351] on p "Students may perform their research at any [PERSON_NAME] facility, including th…" at bounding box center [682, 367] width 640 height 76
click at [518, 335] on p "Students may perform their research at any [PERSON_NAME] facility, including th…" at bounding box center [682, 367] width 640 height 76
click at [491, 358] on p "Students may perform their research at any [PERSON_NAME] facility, including th…" at bounding box center [682, 367] width 640 height 76
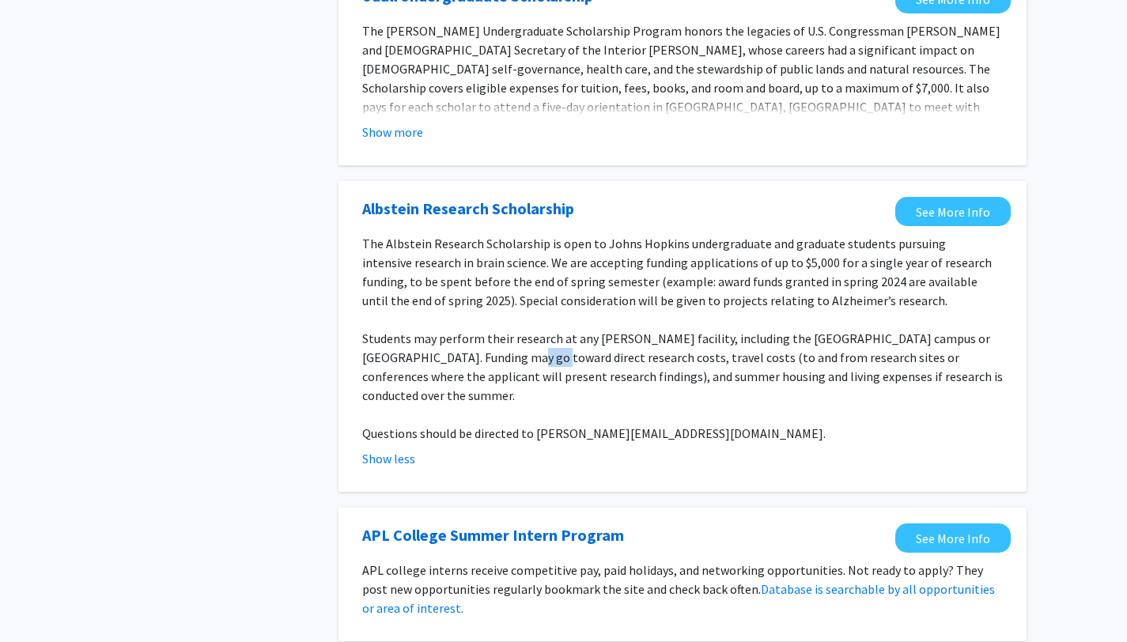
click at [491, 358] on p "Students may perform their research at any [PERSON_NAME] facility, including th…" at bounding box center [682, 367] width 640 height 76
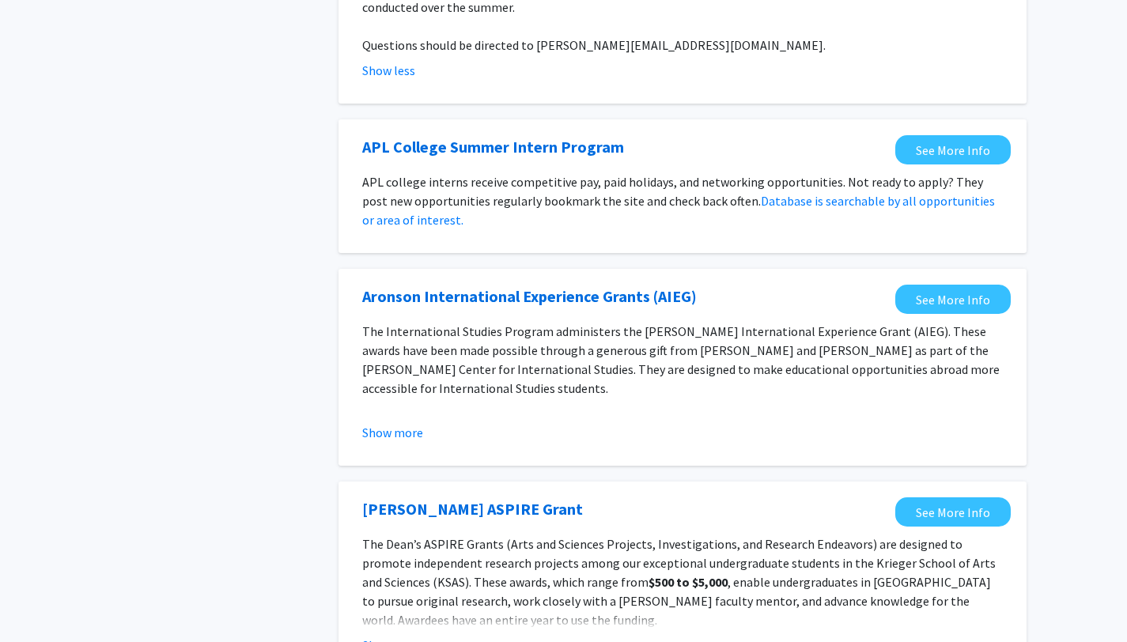
scroll to position [1011, 0]
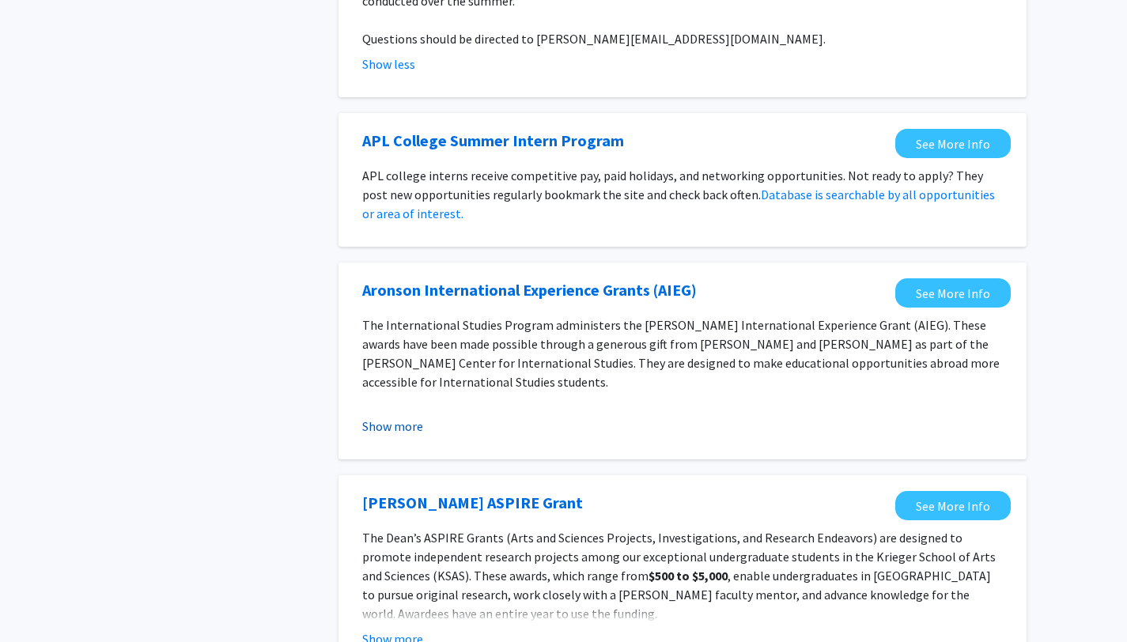
click at [403, 417] on button "Show more" at bounding box center [392, 426] width 61 height 19
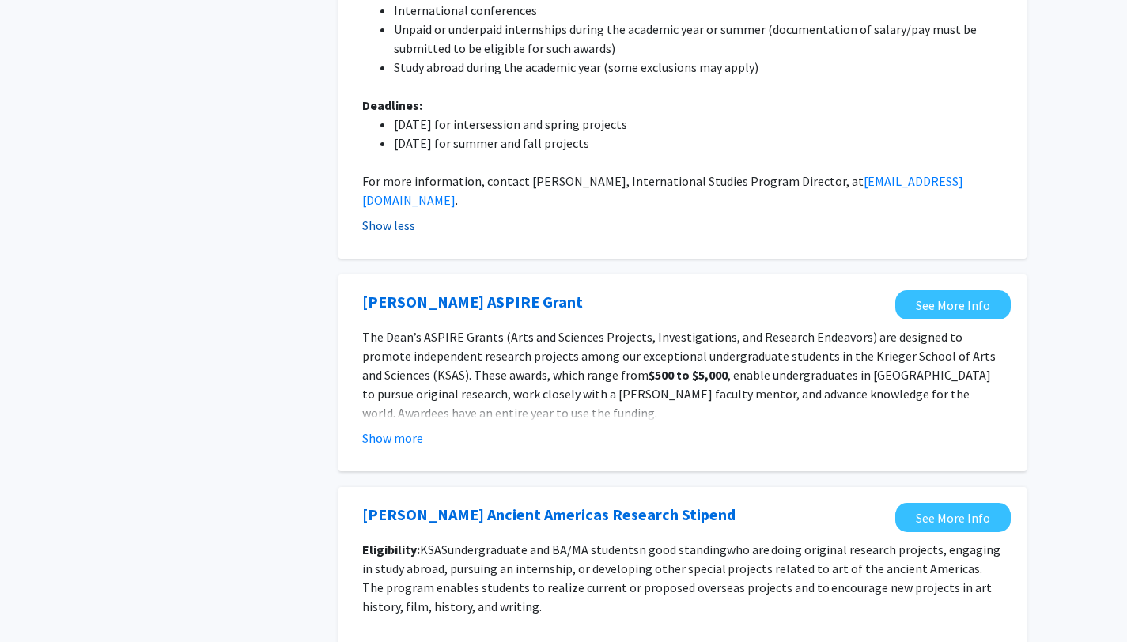
scroll to position [1511, 0]
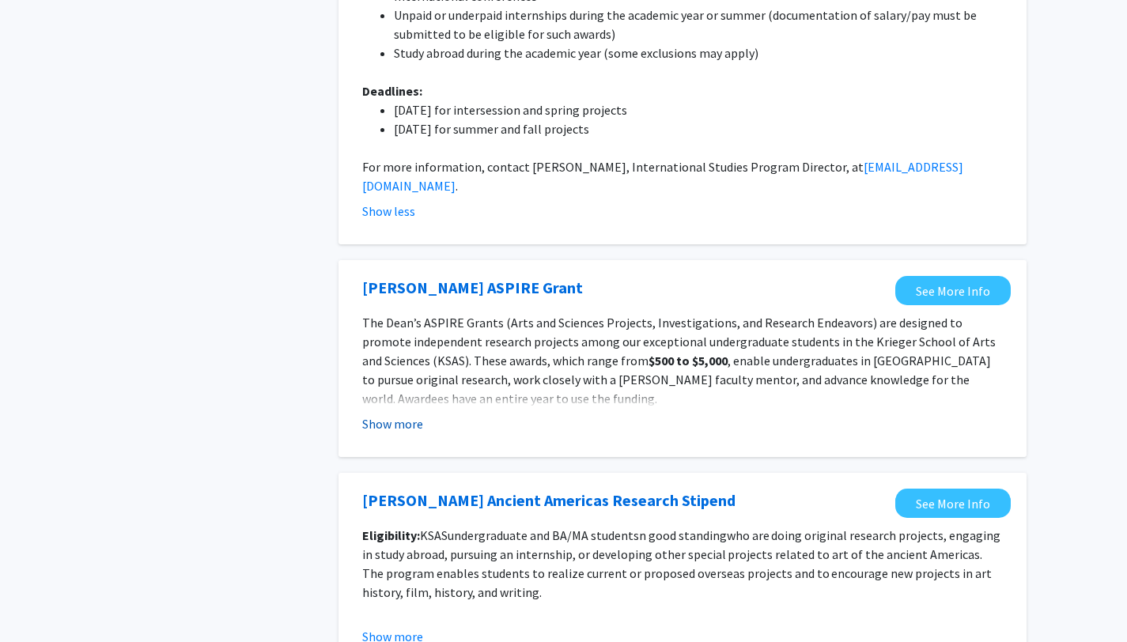
click at [403, 414] on button "Show more" at bounding box center [392, 423] width 61 height 19
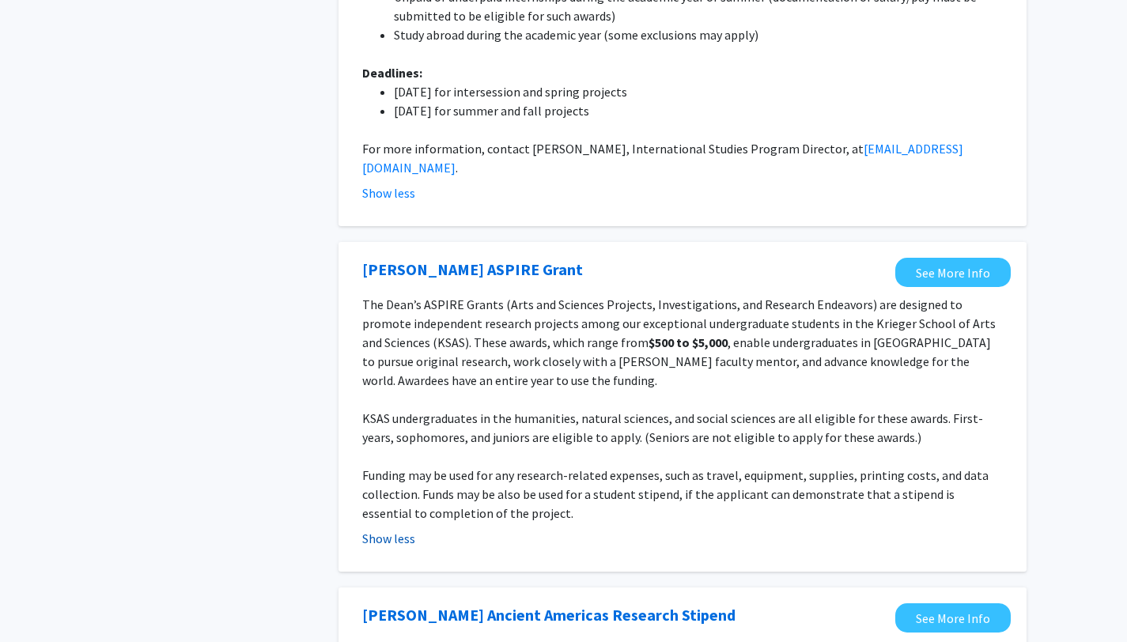
scroll to position [1533, 0]
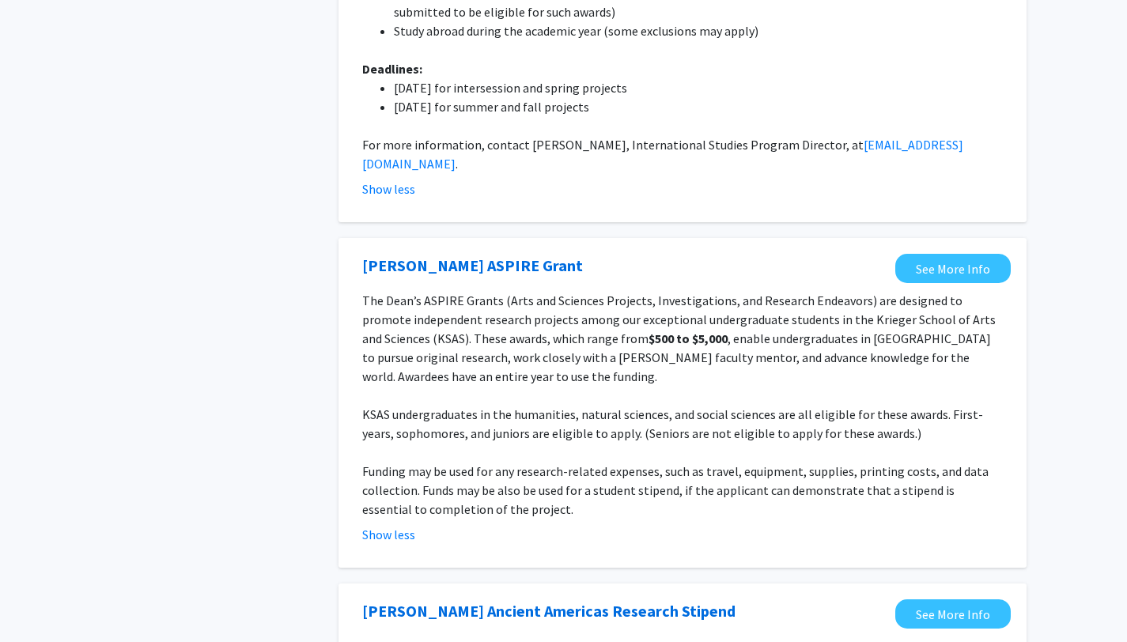
click at [407, 305] on p "The [PERSON_NAME] ASPIRE Grants (Arts and Sciences Projects, Investigations, an…" at bounding box center [682, 338] width 640 height 95
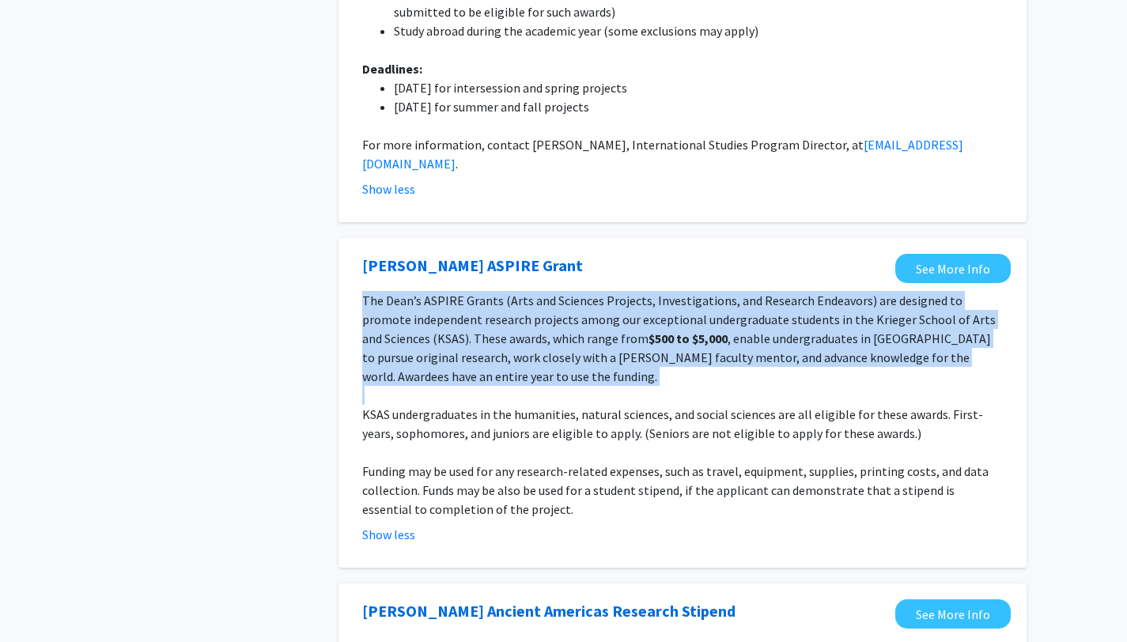
click at [407, 305] on p "The [PERSON_NAME] ASPIRE Grants (Arts and Sciences Projects, Investigations, an…" at bounding box center [682, 338] width 640 height 95
click at [407, 337] on p "The [PERSON_NAME] ASPIRE Grants (Arts and Sciences Projects, Investigations, an…" at bounding box center [682, 338] width 640 height 95
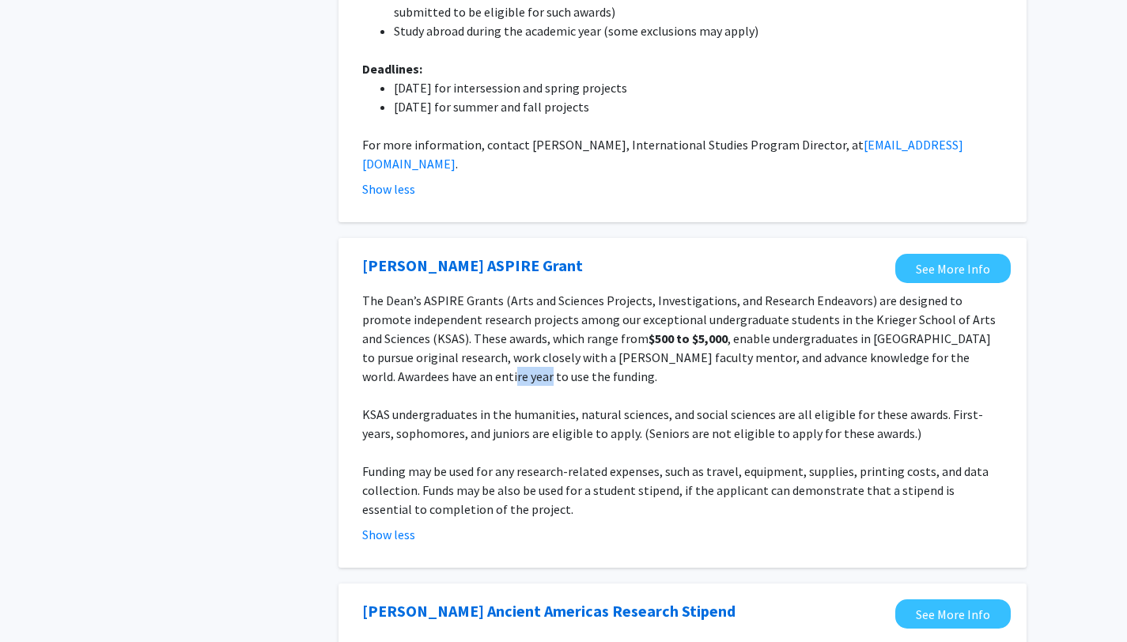
click at [407, 337] on p "The [PERSON_NAME] ASPIRE Grants (Arts and Sciences Projects, Investigations, an…" at bounding box center [682, 338] width 640 height 95
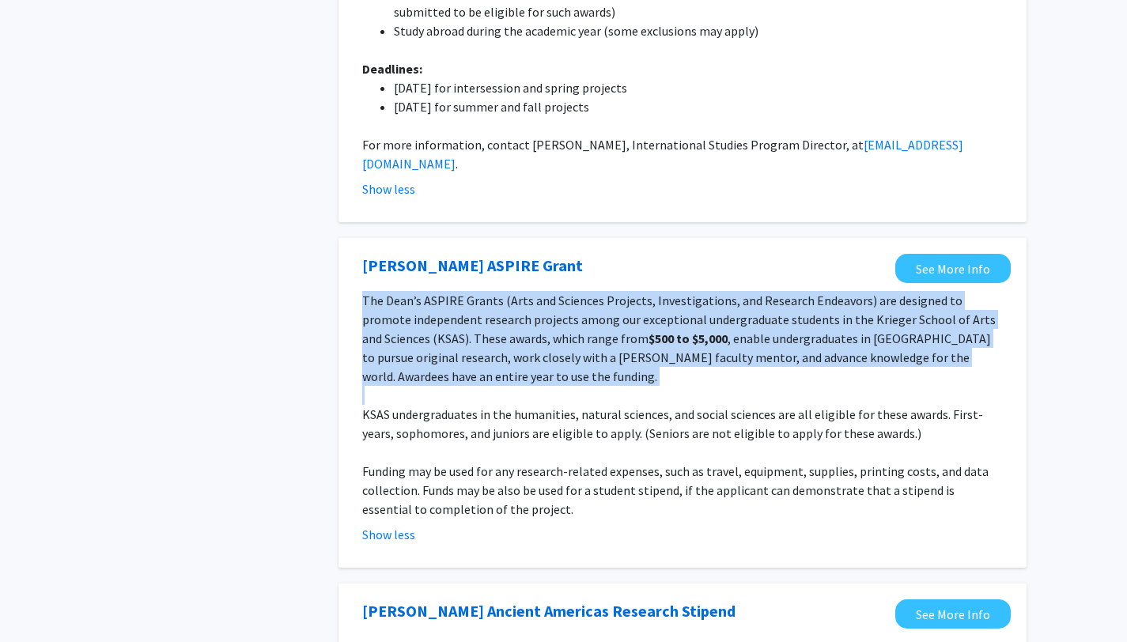
click at [407, 337] on p "The [PERSON_NAME] ASPIRE Grants (Arts and Sciences Projects, Investigations, an…" at bounding box center [682, 338] width 640 height 95
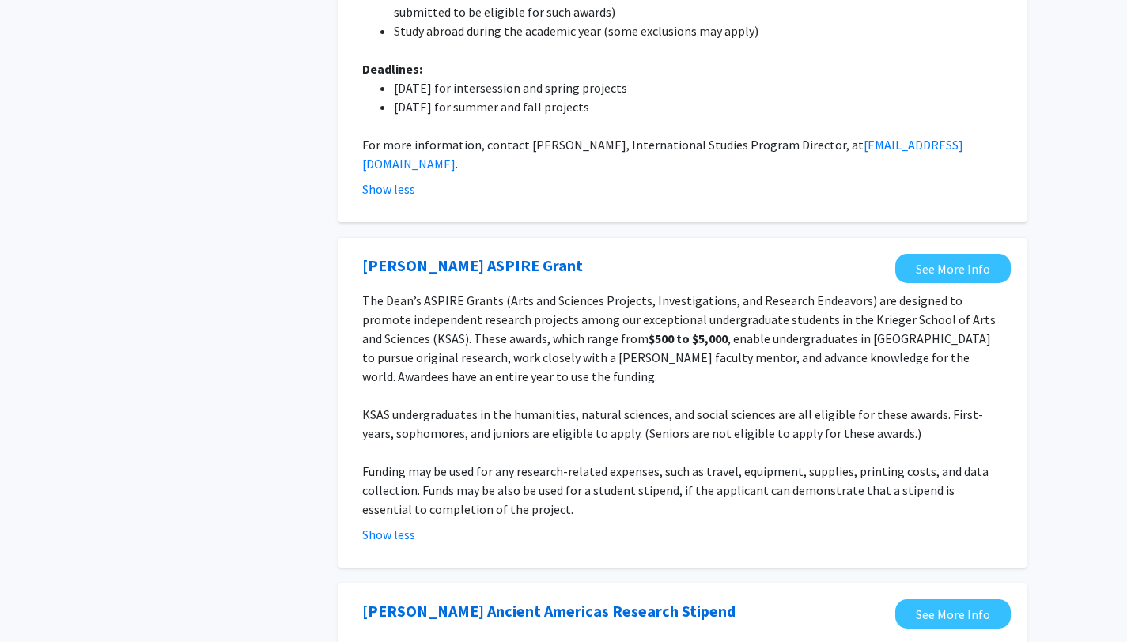
click at [407, 405] on p "KSAS undergraduates in the humanities, natural sciences, and social sciences ar…" at bounding box center [682, 424] width 640 height 38
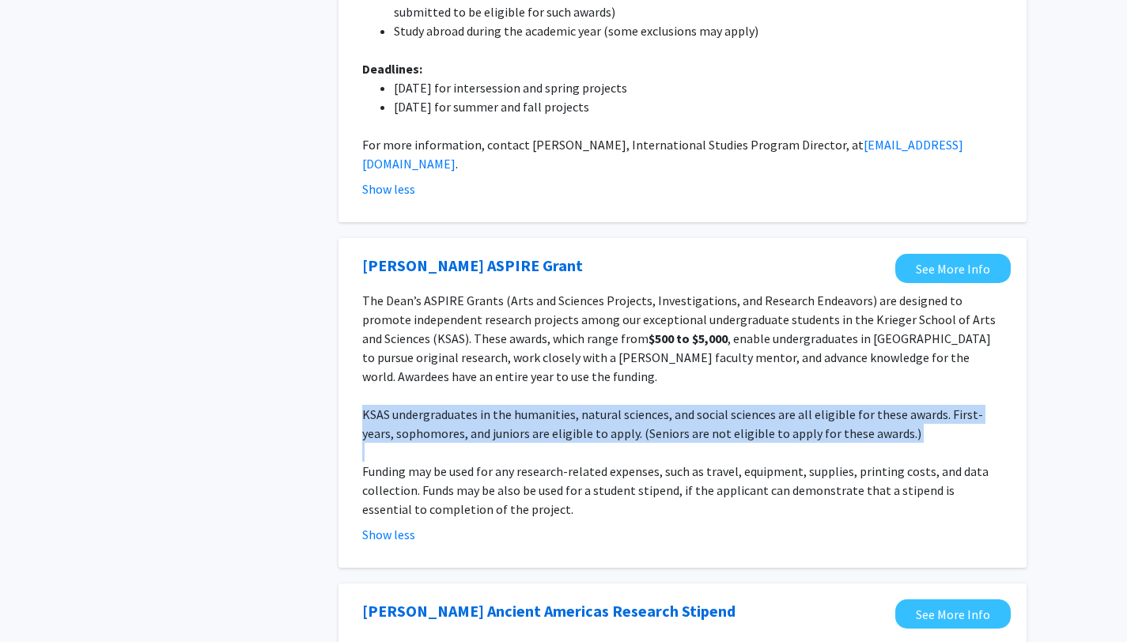
click at [407, 405] on p "KSAS undergraduates in the humanities, natural sciences, and social sciences ar…" at bounding box center [682, 424] width 640 height 38
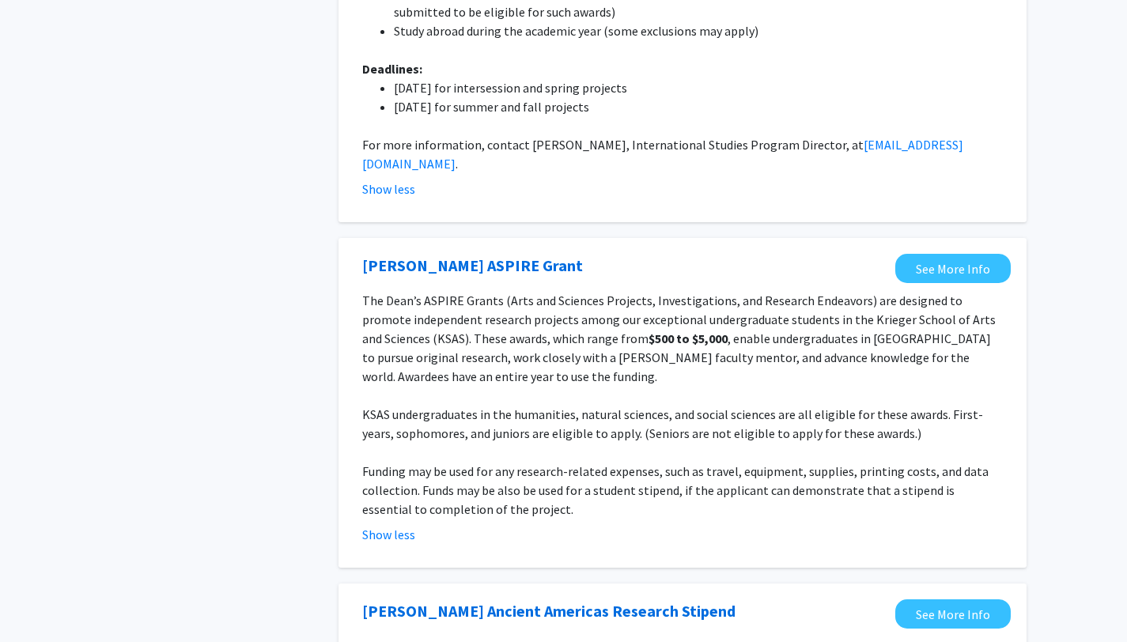
click at [407, 320] on p "The [PERSON_NAME] ASPIRE Grants (Arts and Sciences Projects, Investigations, an…" at bounding box center [682, 338] width 640 height 95
click at [407, 386] on p at bounding box center [682, 395] width 640 height 19
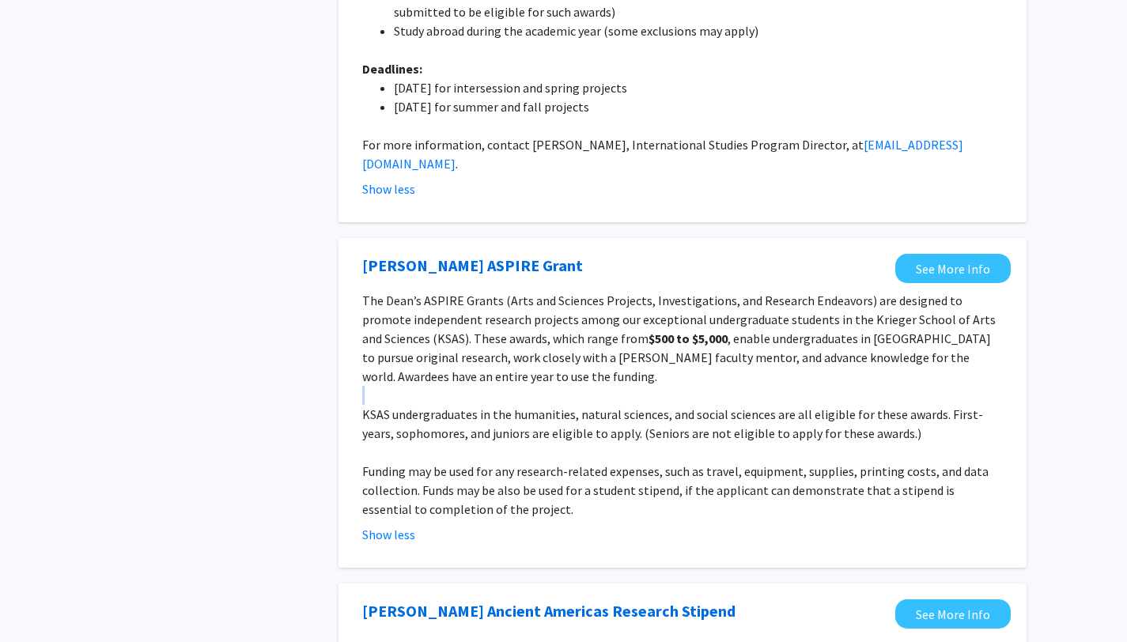
click at [407, 386] on p at bounding box center [682, 395] width 640 height 19
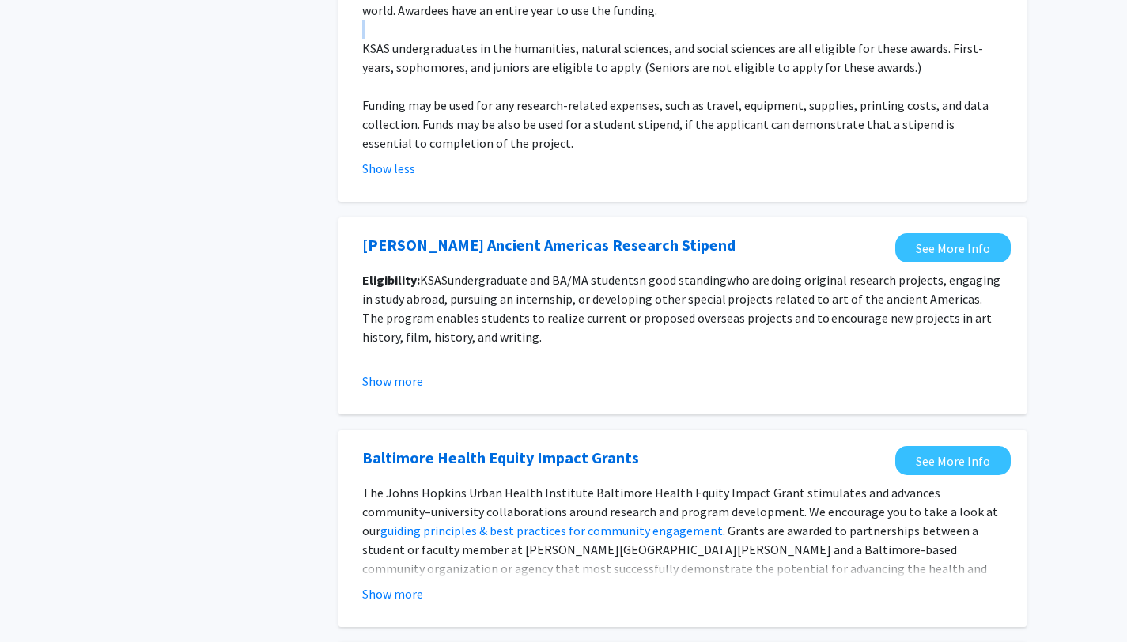
scroll to position [1901, 0]
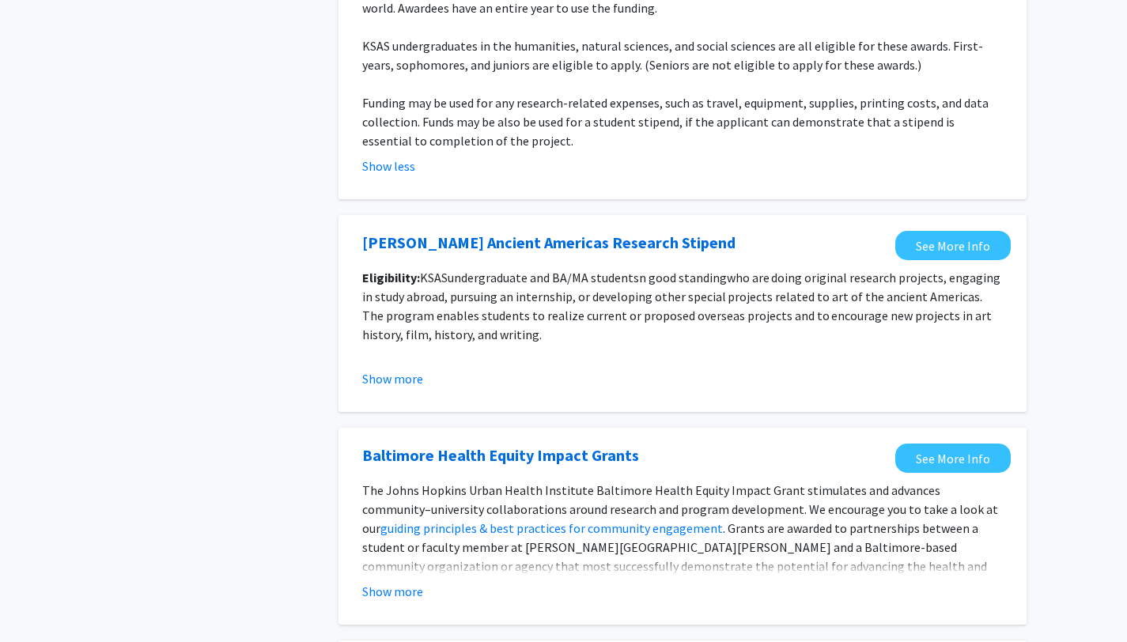
click at [405, 350] on fg-opportunity "[PERSON_NAME] Ancient Americas Research Stipend See More Info Eligibility: KSAS…" at bounding box center [682, 313] width 656 height 165
click at [405, 369] on button "Show more" at bounding box center [392, 378] width 61 height 19
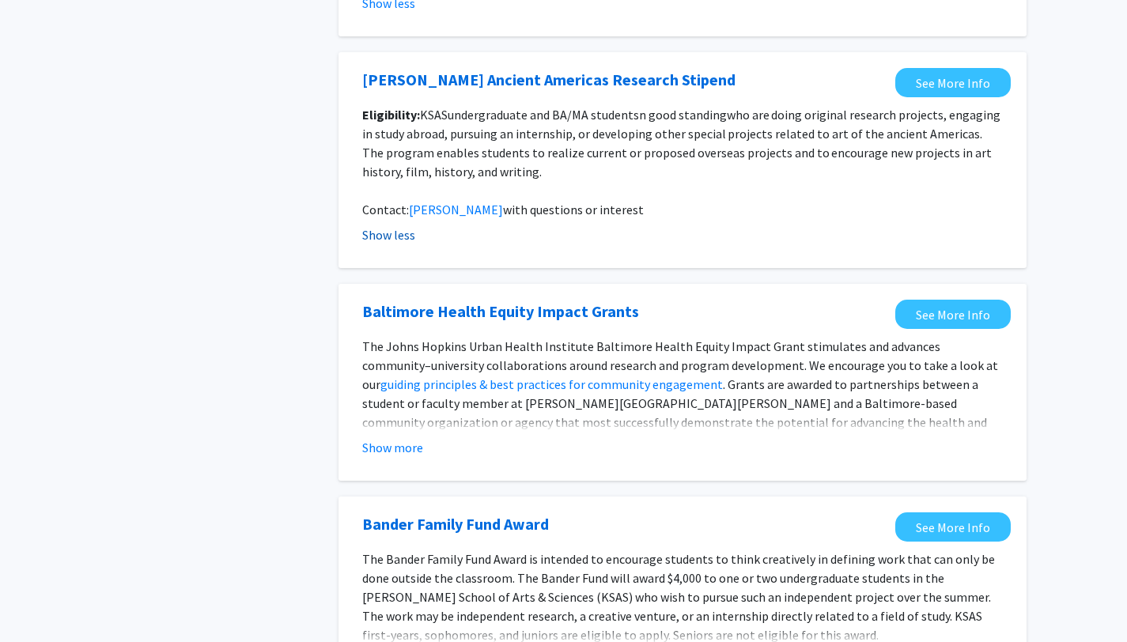
scroll to position [2225, 0]
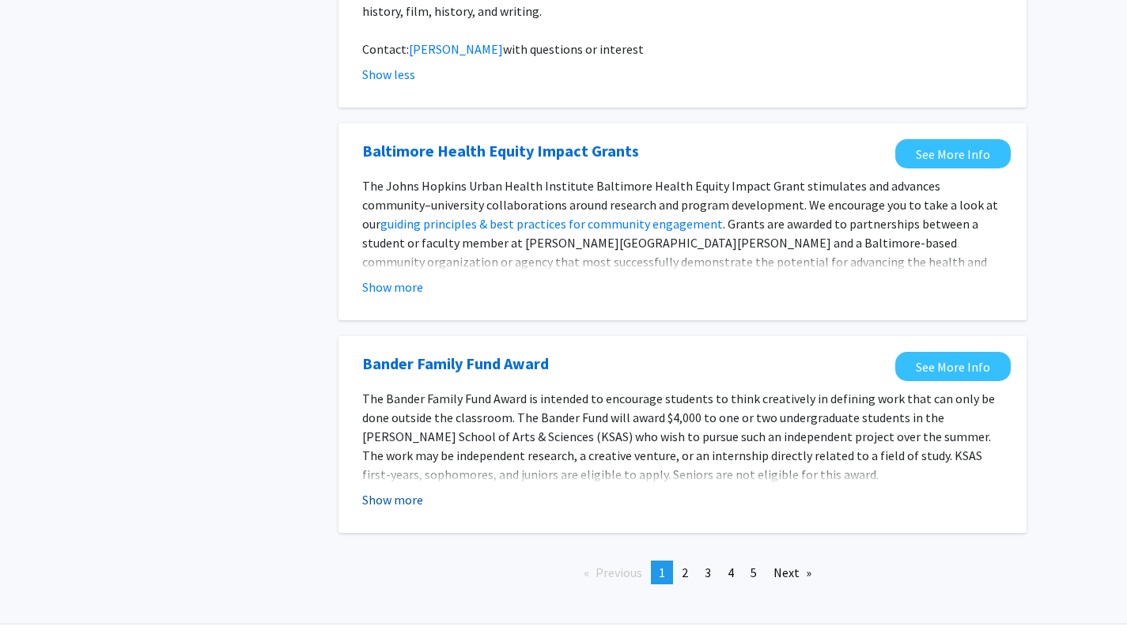
click at [404, 490] on button "Show more" at bounding box center [392, 499] width 61 height 19
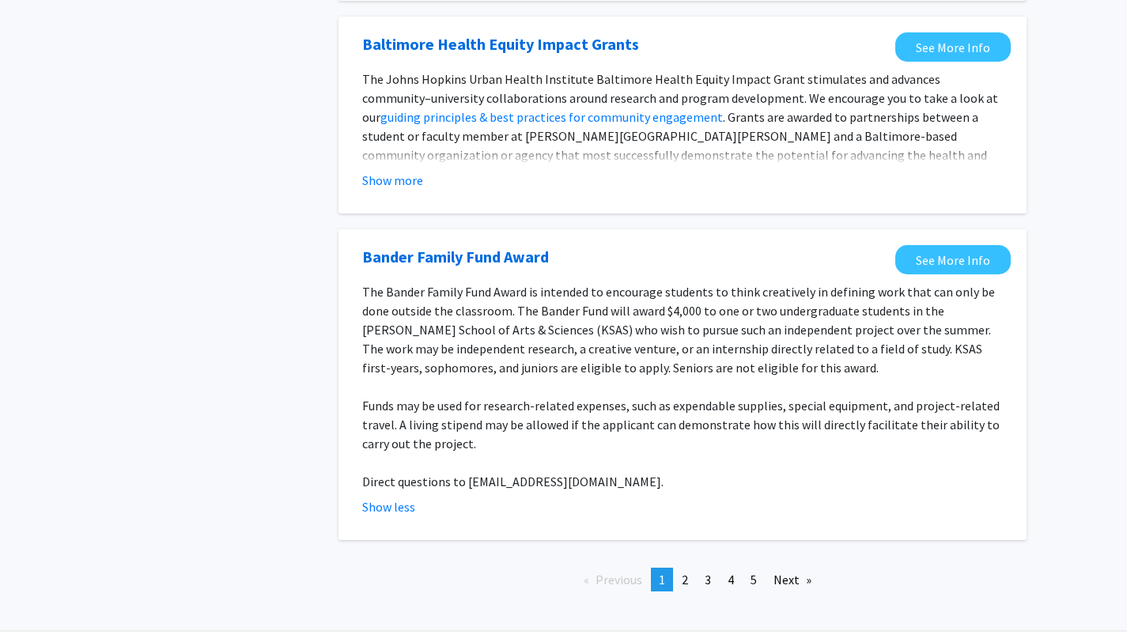
scroll to position [2339, 0]
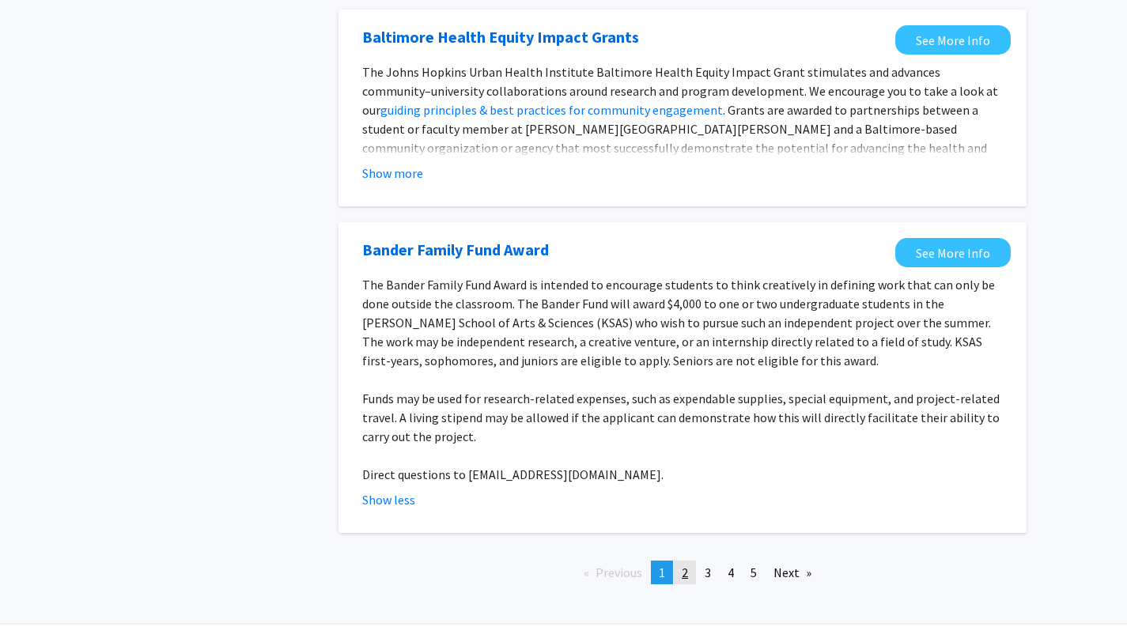
click at [680, 561] on link "page 2" at bounding box center [685, 573] width 22 height 24
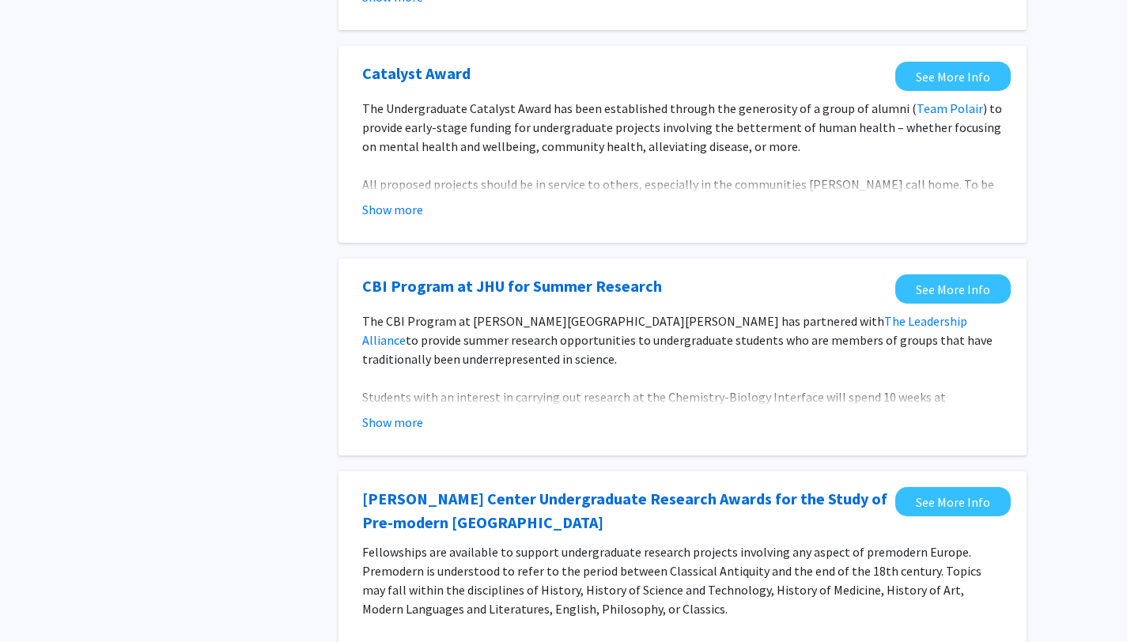
scroll to position [540, 0]
click at [418, 444] on div "CBI Program at JHU for Summer Research See More Info The CBI Program at [PERSON…" at bounding box center [682, 356] width 688 height 197
click at [417, 425] on button "Show more" at bounding box center [392, 421] width 61 height 19
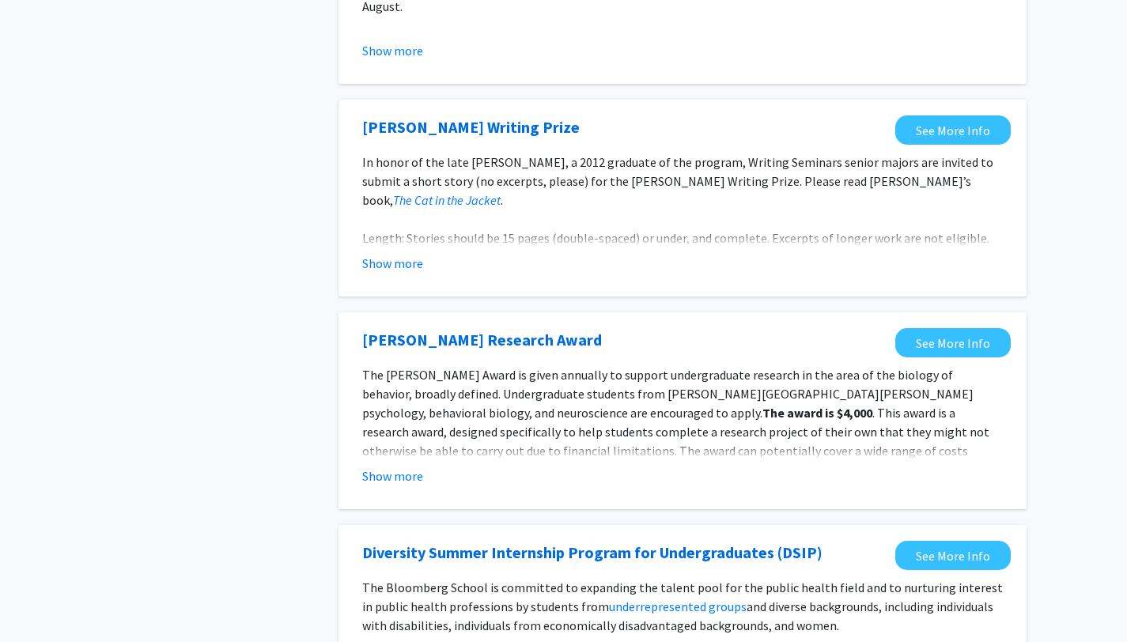
scroll to position [1489, 0]
